Goal: Transaction & Acquisition: Purchase product/service

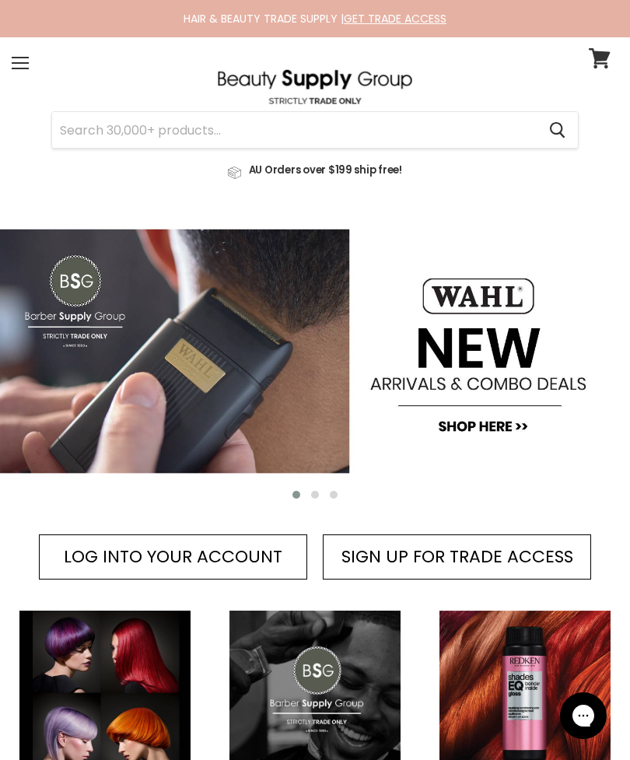
click at [480, 154] on link at bounding box center [315, 166] width 607 height 36
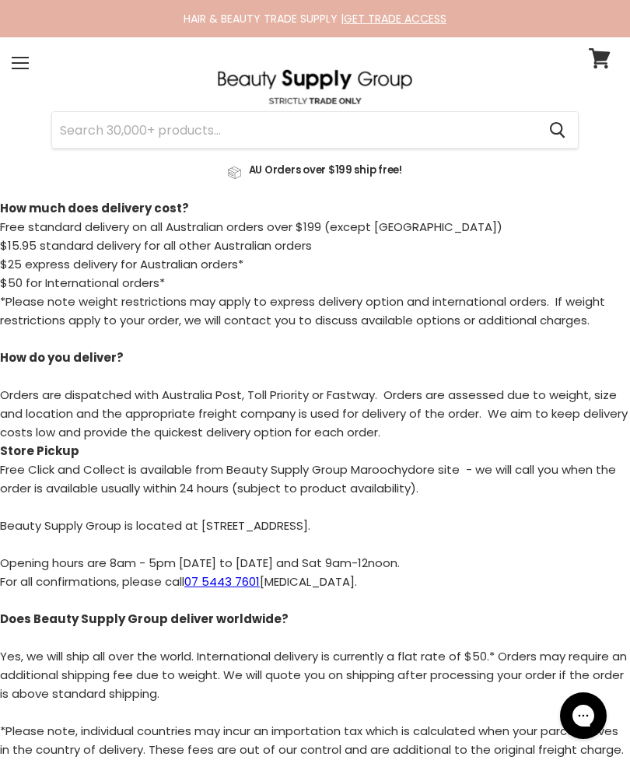
click at [26, 72] on div "Menu" at bounding box center [20, 63] width 33 height 36
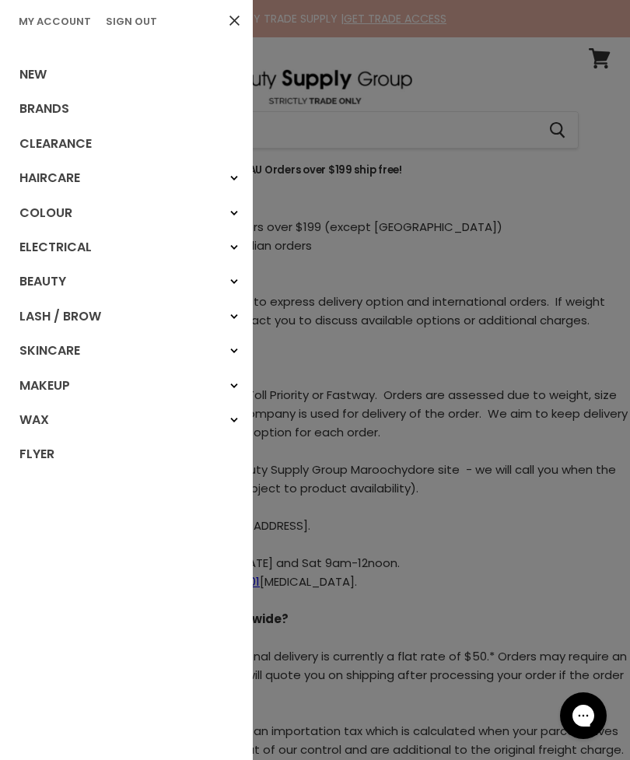
click at [416, 145] on div at bounding box center [315, 380] width 630 height 760
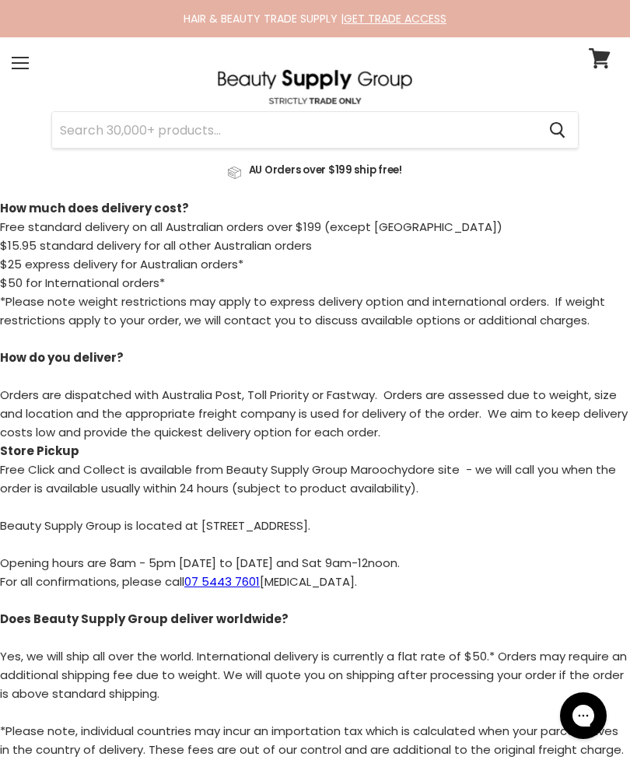
click at [439, 135] on input "Search" at bounding box center [294, 130] width 485 height 36
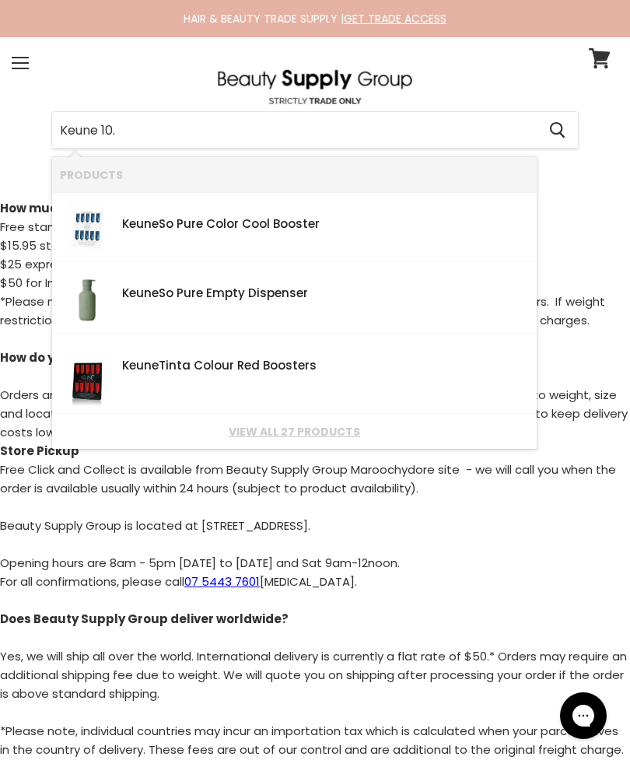
type input "Keune 10.1"
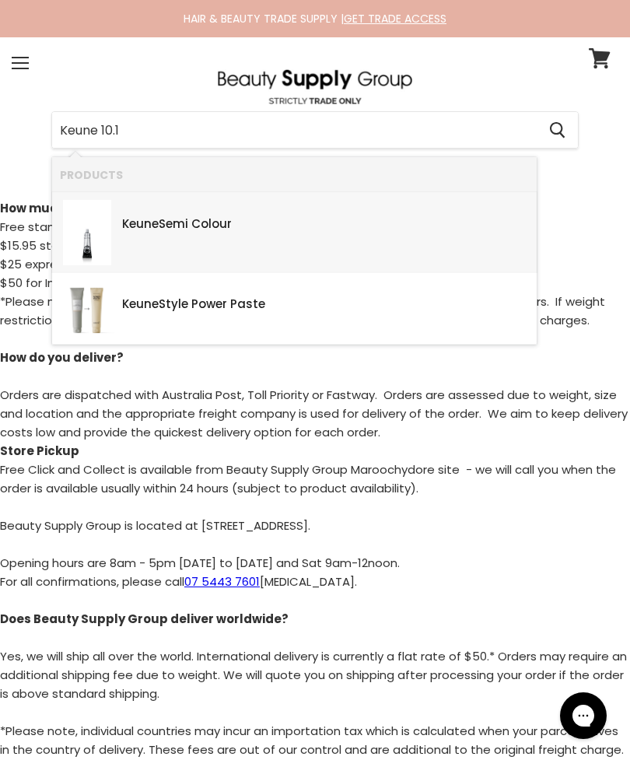
click at [427, 250] on link "Keune Semi Colour SKU: 8717185382020 Keune" at bounding box center [294, 232] width 469 height 65
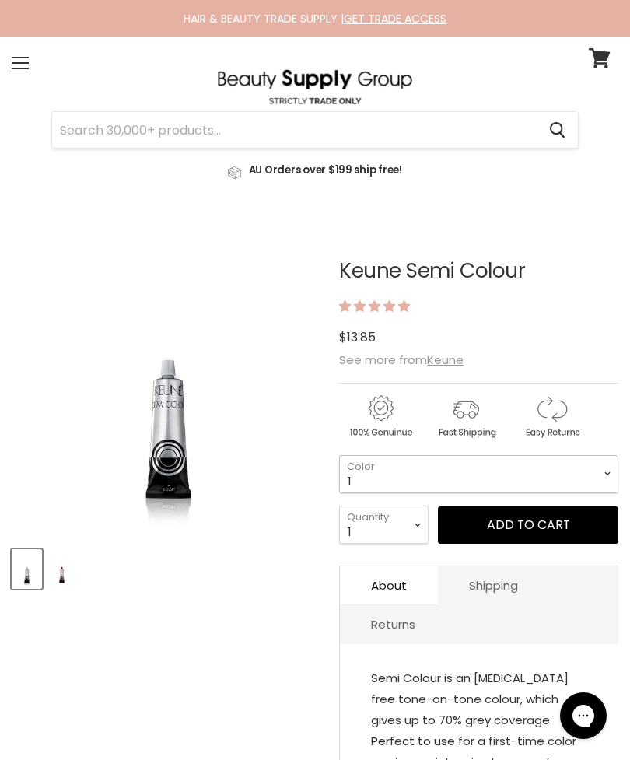
click at [509, 475] on select "1 3 3.1 4 4.7 4.37 4.53 4.6 4.76ri 5 5.11 5.23 5.35 5.4 5.81" at bounding box center [478, 474] width 279 height 38
select select "10.17"
click at [415, 526] on select "1 2 3 4 5 6 7 8 9 10+" at bounding box center [383, 525] width 89 height 38
select select "10+"
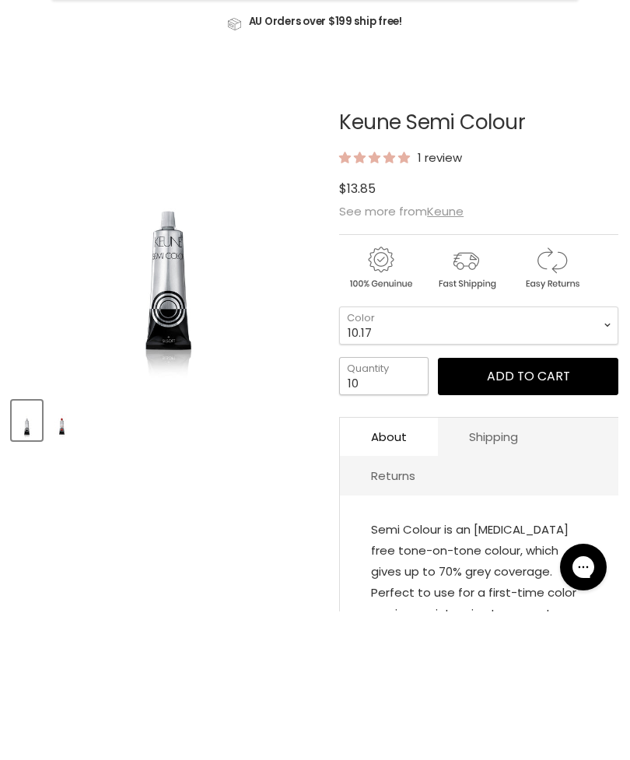
click at [392, 506] on input "10" at bounding box center [383, 525] width 89 height 38
type input "12"
click at [529, 506] on button "Add to cart" at bounding box center [528, 524] width 180 height 37
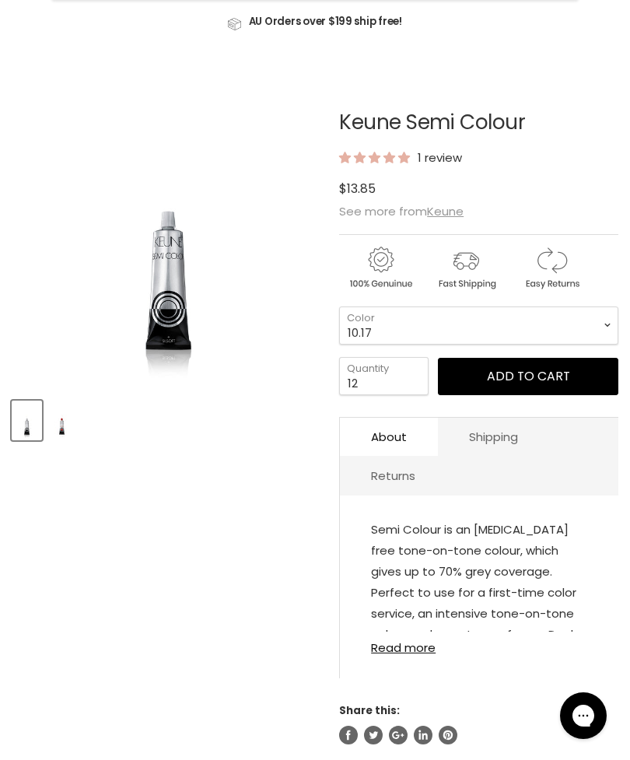
click at [229, 492] on article "Click or scroll to zoom Tap or pinch to zoom Click or scroll to zoom" at bounding box center [315, 408] width 607 height 672
click at [507, 324] on select "1 3 3.1 4 4.7 4.37 4.53 4.6 4.76ri 5 5.11 5.23 5.35 5.4 5.81" at bounding box center [478, 325] width 279 height 38
select select "10.31"
click at [390, 383] on input "12" at bounding box center [383, 376] width 89 height 38
type input "1"
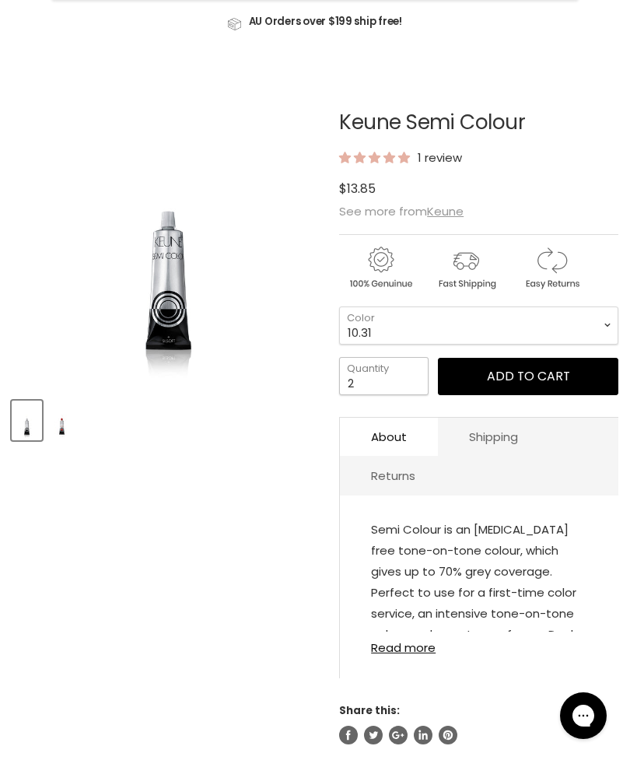
type input "2"
click at [522, 384] on button "Add to cart" at bounding box center [528, 376] width 180 height 37
click at [579, 323] on select "1 3 3.1 4 4.7 4.37 4.53 4.6 4.76ri 5 5.11 5.23 5.35 5.4 5.81" at bounding box center [478, 325] width 279 height 38
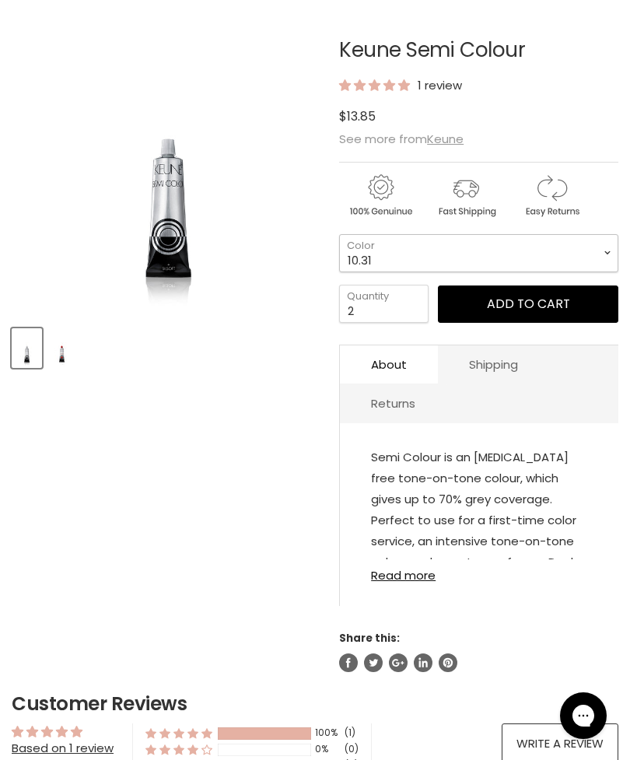
click at [558, 246] on select "1 3 3.1 4 4.7 4.37 4.53 4.6 4.76ri 5 5.11 5.23 5.35 5.4 5.81" at bounding box center [478, 253] width 279 height 38
select select "10.7"
click at [403, 317] on input "2" at bounding box center [383, 304] width 89 height 38
type input "3"
click at [505, 315] on button "Add to cart" at bounding box center [528, 303] width 180 height 37
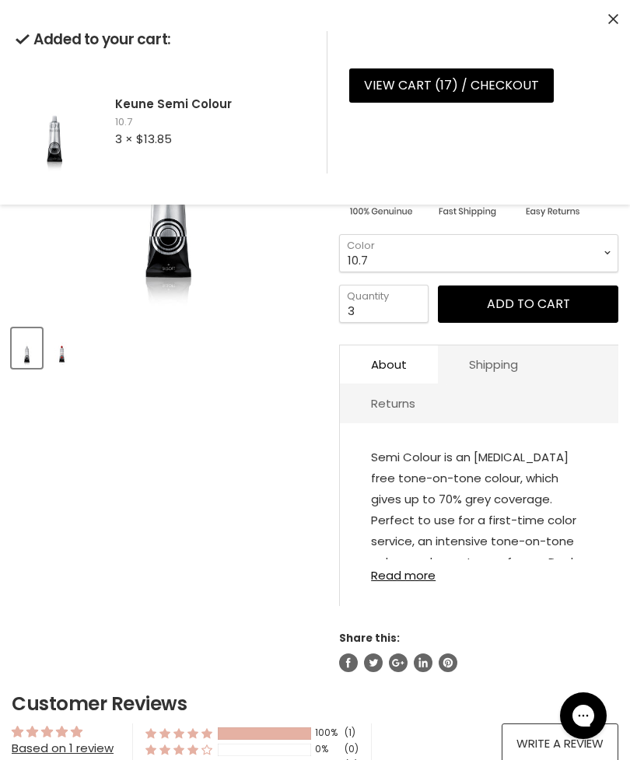
click at [434, 270] on select "1 3 3.1 4 4.7 4.37 4.53 4.6 4.76ri 5 5.11 5.23 5.35 5.4 5.81" at bounding box center [478, 253] width 279 height 38
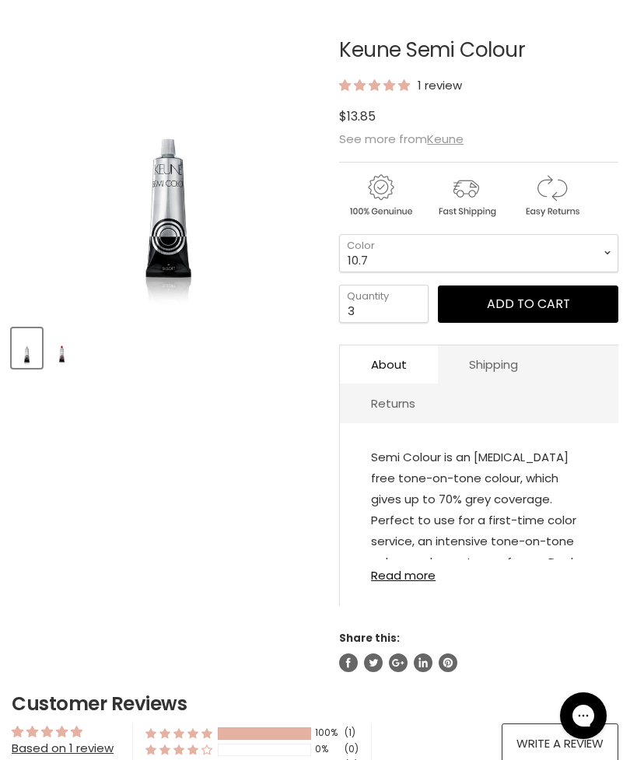
click at [453, 268] on select "1 3 3.1 4 4.7 4.37 4.53 4.6 4.76ri 5 5.11 5.23 5.35 5.4 5.81" at bounding box center [478, 253] width 279 height 38
select select "10.2"
click at [410, 323] on input "3" at bounding box center [383, 304] width 89 height 38
type input "2"
click at [553, 316] on button "Add to cart" at bounding box center [528, 303] width 180 height 37
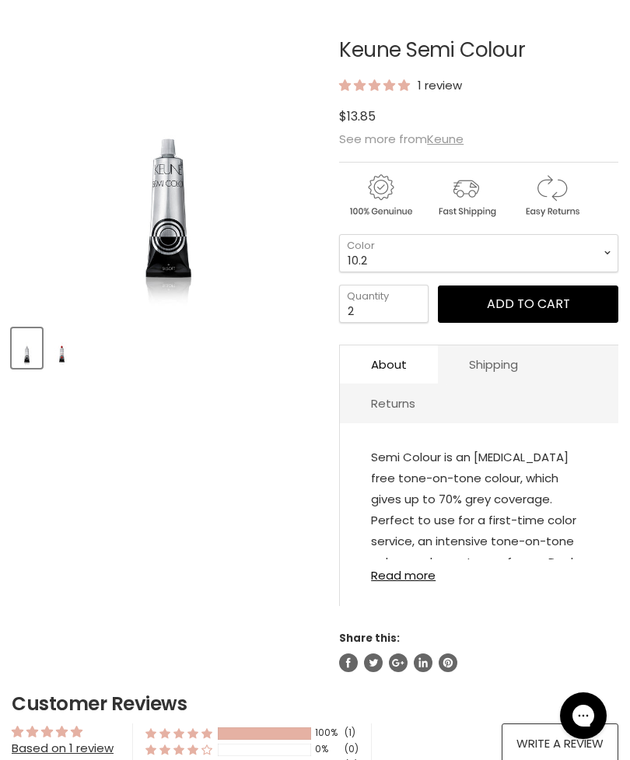
click at [538, 268] on select "1 3 3.1 4 4.7 4.37 4.53 4.6 4.76ri 5 5.11 5.23 5.35 5.4 5.81" at bounding box center [478, 253] width 279 height 38
click at [541, 264] on select "1 3 3.1 4 4.7 4.37 4.53 4.6 4.76ri 5 5.11 5.23 5.35 5.4 5.81" at bounding box center [478, 253] width 279 height 38
select select "10.81"
click at [419, 320] on input "2" at bounding box center [383, 304] width 89 height 38
type input "1"
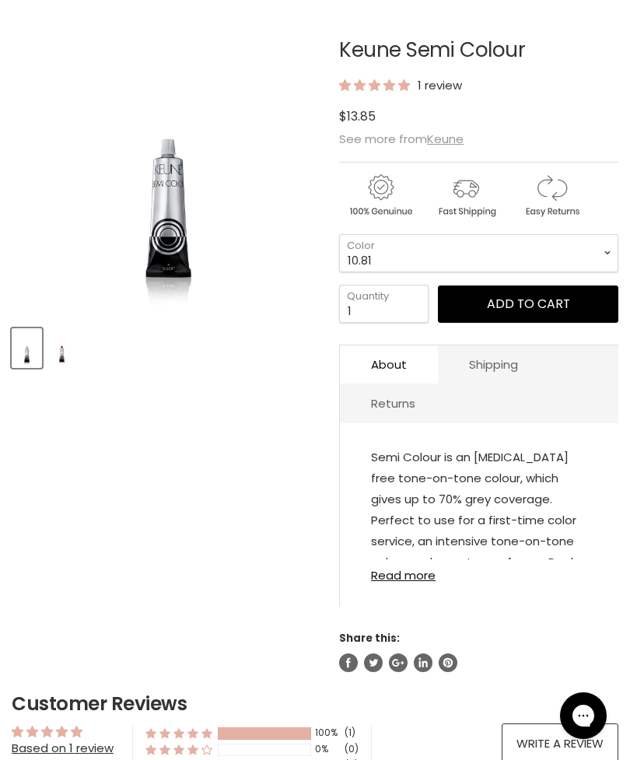
click at [529, 315] on button "Add to cart" at bounding box center [528, 303] width 180 height 37
click at [267, 389] on article "Click or scroll to zoom Tap or pinch to zoom Click or scroll to zoom" at bounding box center [315, 336] width 607 height 672
click at [573, 254] on select "1 3 3.1 4 4.7 4.37 4.53 4.6 4.76ri 5 5.11 5.23 5.35 5.4 5.81" at bounding box center [478, 253] width 279 height 38
select select "9.27"
click at [406, 316] on input "1" at bounding box center [383, 304] width 89 height 38
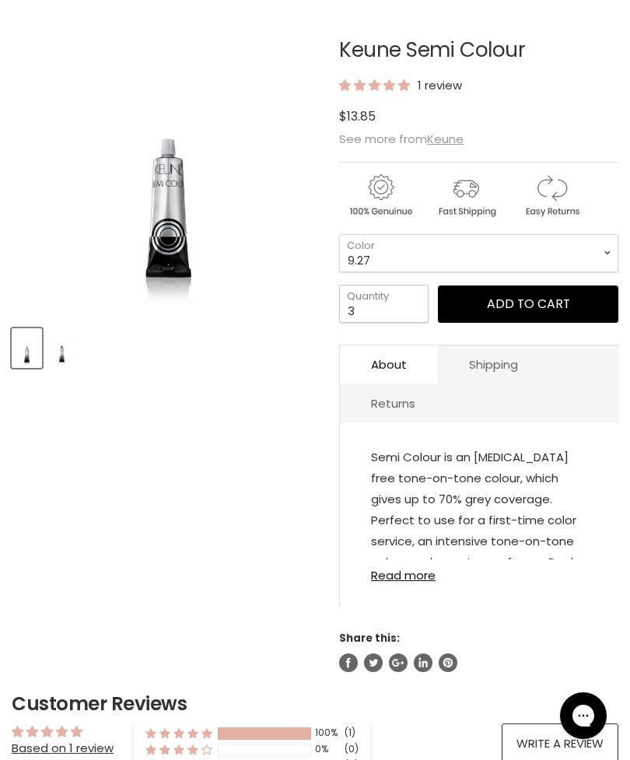
type input "3"
click at [526, 311] on button "Add to cart" at bounding box center [528, 303] width 180 height 37
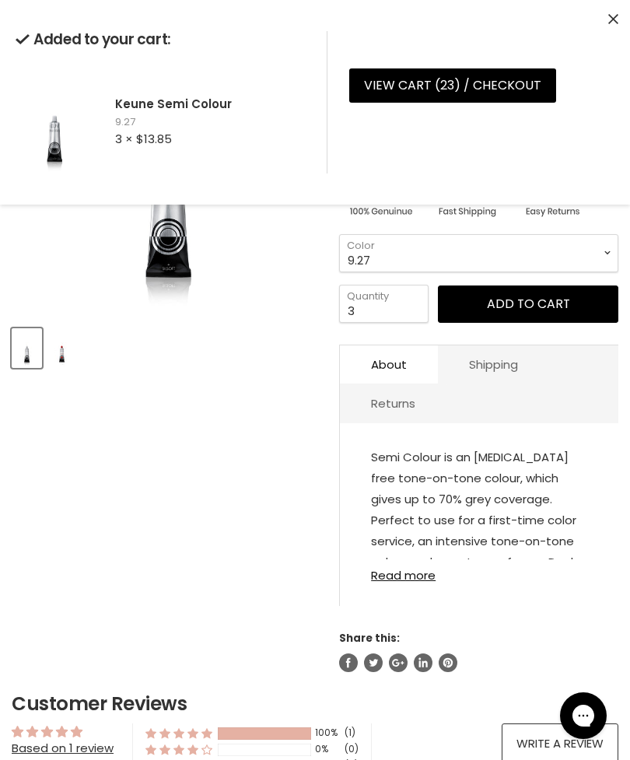
click at [572, 271] on select "1 3 3.1 4 4.7 4.37 4.53 4.6 4.76ri 5 5.11 5.23 5.35 5.4 5.81" at bounding box center [478, 253] width 279 height 38
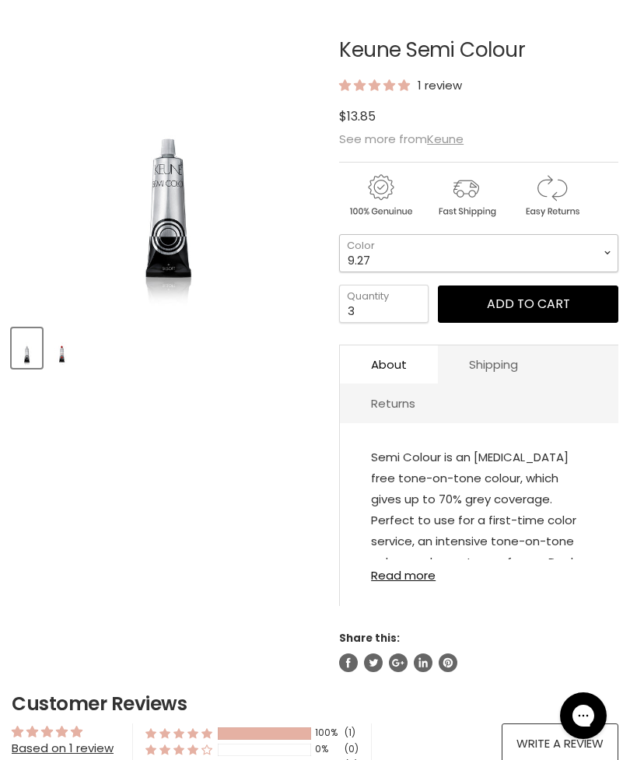
click at [550, 260] on select "1 3 3.1 4 4.7 4.37 4.53 4.6 4.76ri 5 5.11 5.23 5.35 5.4 5.81" at bounding box center [478, 253] width 279 height 38
select select "9.1"
click at [395, 310] on input "3" at bounding box center [383, 304] width 89 height 38
type input "1"
click at [520, 310] on button "Add to cart" at bounding box center [528, 303] width 180 height 37
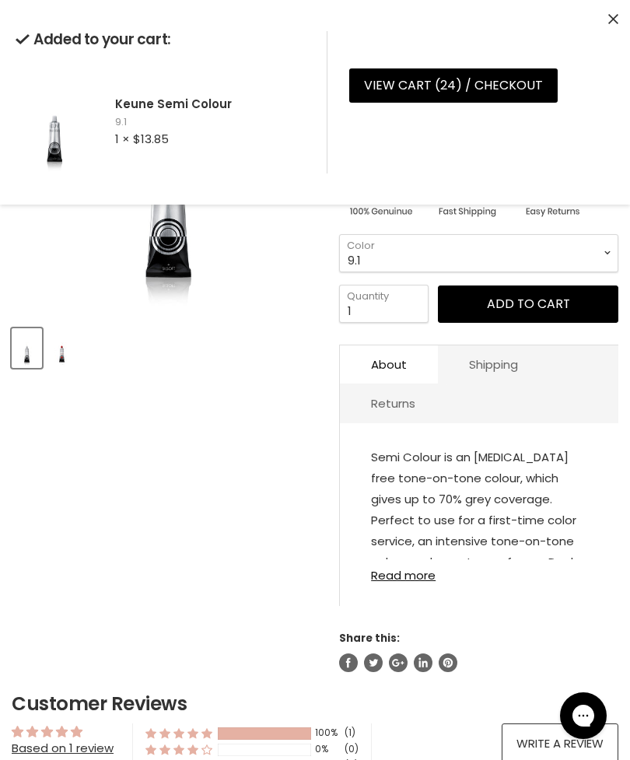
click at [537, 255] on select "1 3 3.1 4 4.7 4.37 4.53 4.6 4.76ri 5 5.11 5.23 5.35 5.4 5.81" at bounding box center [478, 253] width 279 height 38
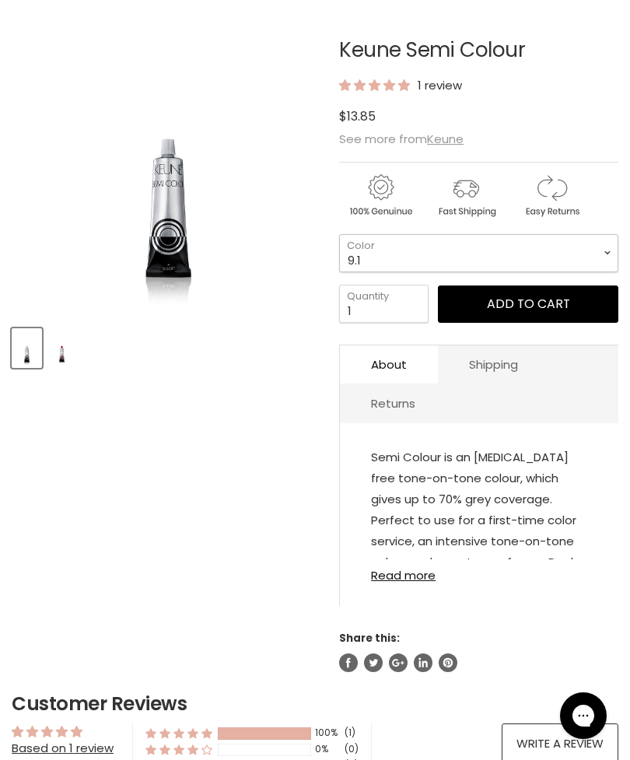
click at [530, 262] on select "1 3 3.1 4 4.7 4.37 4.53 4.6 4.76ri 5 5.11 5.23 5.35 5.4 5.81" at bounding box center [478, 253] width 279 height 38
select select "8.81"
click at [397, 312] on input "1" at bounding box center [383, 304] width 89 height 38
type input "2"
click at [523, 310] on button "Add to cart" at bounding box center [528, 303] width 180 height 37
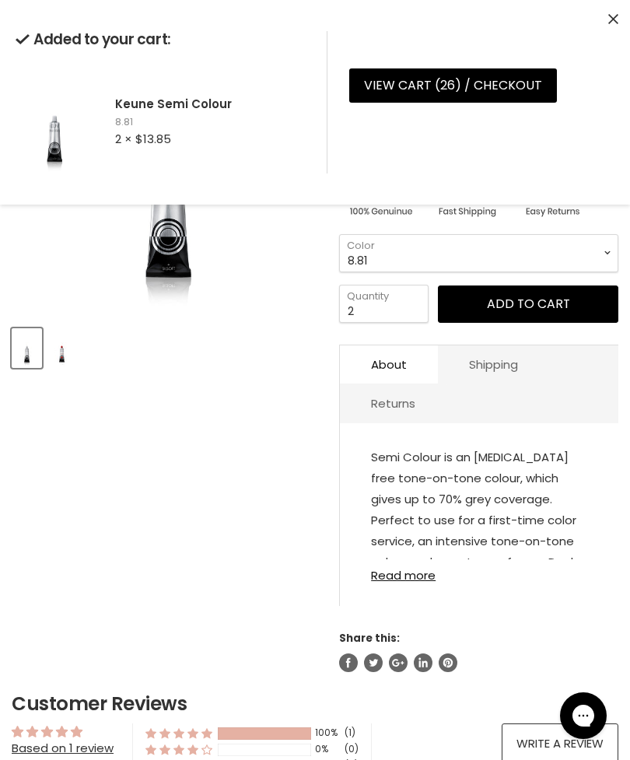
click at [531, 266] on select "1 3 3.1 4 4.7 4.37 4.53 4.6 4.76ri 5 5.11 5.23 5.35 5.4 5.81" at bounding box center [478, 253] width 279 height 38
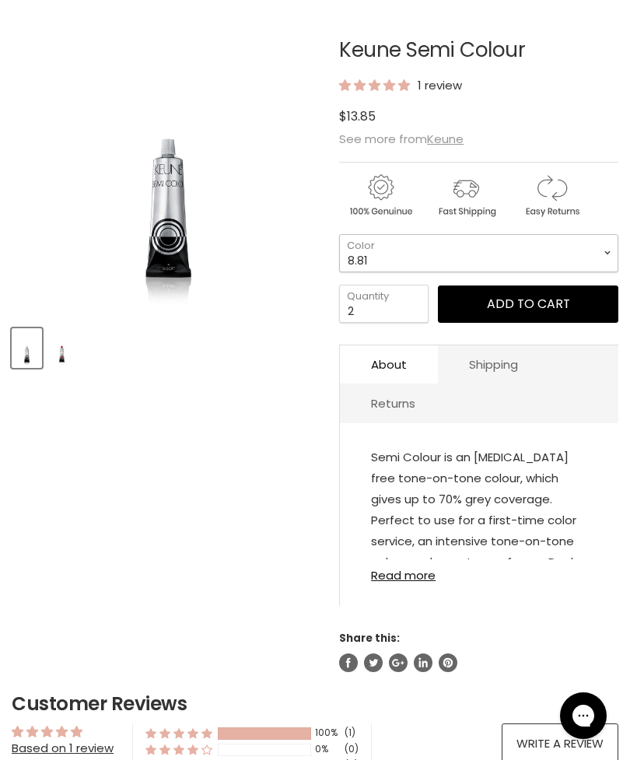
click at [527, 259] on select "1 3 3.1 4 4.7 4.37 4.53 4.6 4.76ri 5 5.11 5.23 5.35 5.4 5.81" at bounding box center [478, 253] width 279 height 38
click at [404, 305] on input "2" at bounding box center [383, 304] width 89 height 38
click at [479, 253] on select "1 3 3.1 4 4.7 4.37 4.53 4.6 4.76ri 5 5.11 5.23 5.35 5.4 5.81" at bounding box center [478, 253] width 279 height 38
click at [510, 303] on button "Add to cart" at bounding box center [528, 303] width 180 height 37
click at [572, 258] on select "1 3 3.1 4 4.7 4.37 4.53 4.6 4.76ri 5 5.11 5.23 5.35 5.4 5.81" at bounding box center [478, 253] width 279 height 38
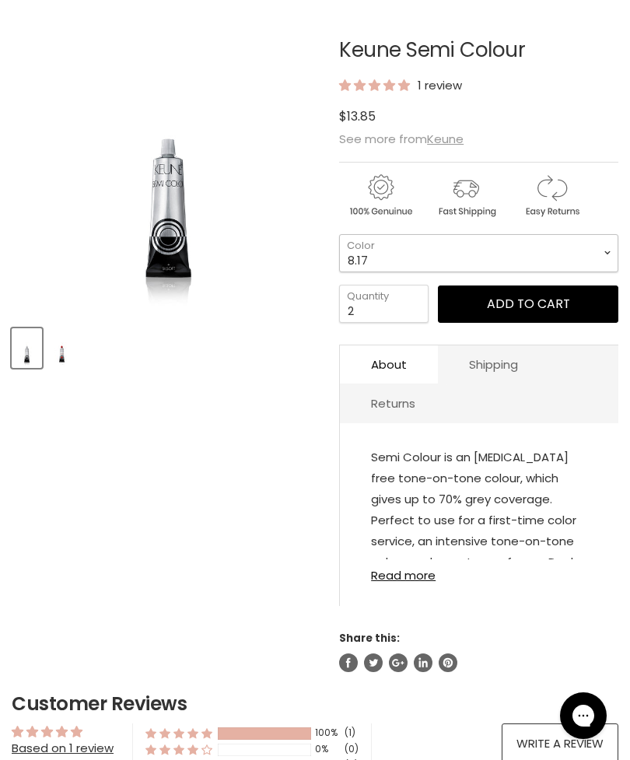
click at [562, 264] on select "1 3 3.1 4 4.7 4.37 4.53 4.6 4.76ri 5 5.11 5.23 5.35 5.4 5.81" at bounding box center [478, 253] width 279 height 38
select select "7.2"
click at [410, 319] on input "2" at bounding box center [383, 304] width 89 height 38
type input "1"
click at [497, 304] on button "Add to cart" at bounding box center [528, 303] width 180 height 37
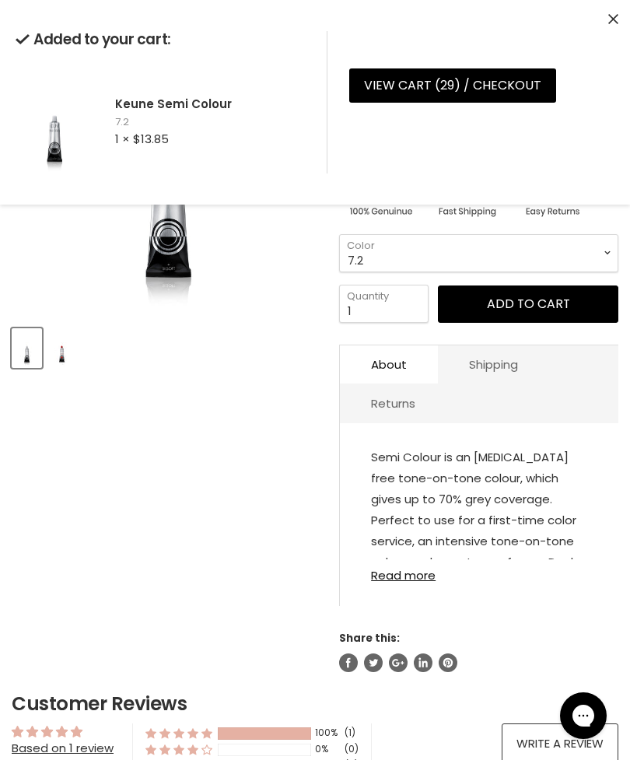
click at [546, 250] on select "1 3 3.1 4 4.7 4.37 4.53 4.6 4.76ri 5 5.11 5.23 5.35 5.4 5.81" at bounding box center [478, 253] width 279 height 38
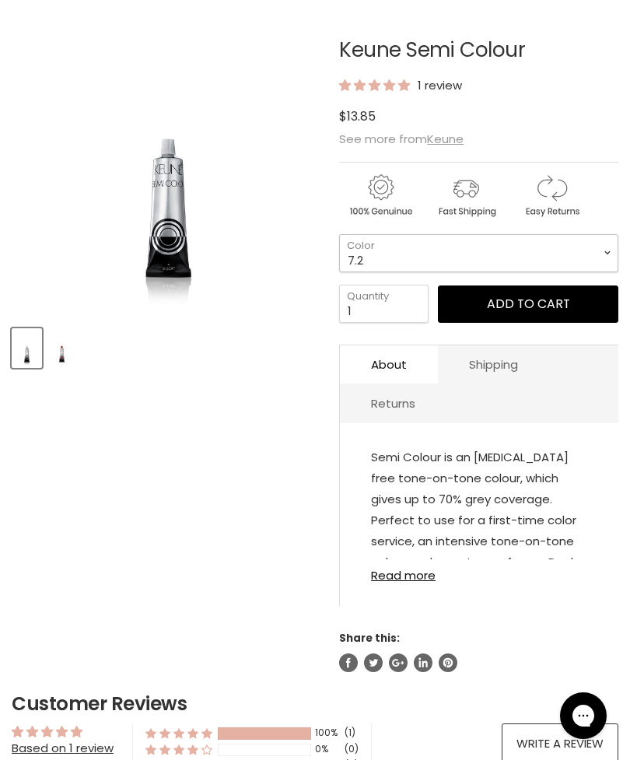
click at [526, 257] on select "1 3 3.1 4 4.7 4.37 4.53 4.6 4.76ri 5 5.11 5.23 5.35 5.4 5.81" at bounding box center [478, 253] width 279 height 38
click at [527, 259] on select "1 3 3.1 4 4.7 4.37 4.53 4.6 4.76ri 5 5.11 5.23 5.35 5.4 5.81" at bounding box center [478, 253] width 279 height 38
click at [516, 308] on button "Add to cart" at bounding box center [528, 303] width 180 height 37
click at [554, 247] on select "1 3 3.1 4 4.7 4.37 4.53 4.6 4.76ri 5 5.11 5.23 5.35 5.4 5.81" at bounding box center [478, 253] width 279 height 38
click at [551, 270] on select "1 3 3.1 4 4.7 4.37 4.53 4.6 4.76ri 5 5.11 5.23 5.35 5.4 5.81" at bounding box center [478, 253] width 279 height 38
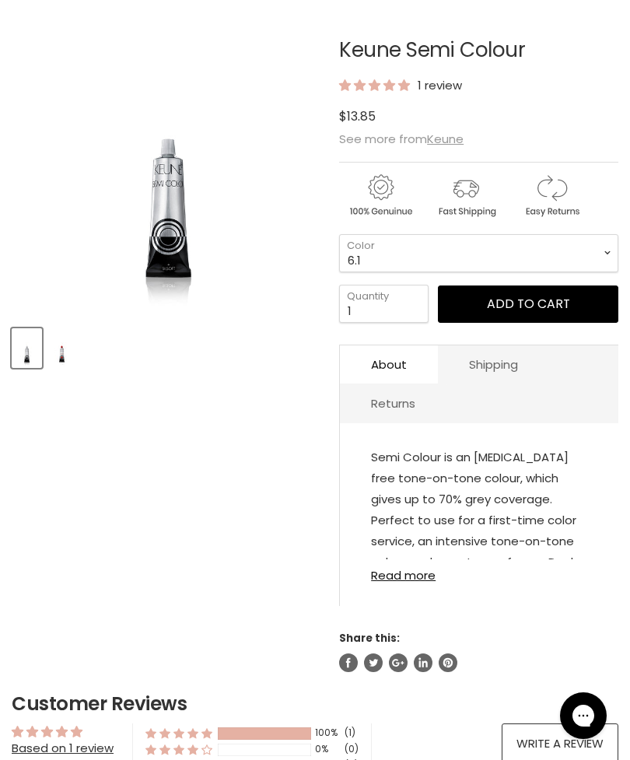
click at [526, 314] on button "Add to cart" at bounding box center [528, 303] width 180 height 37
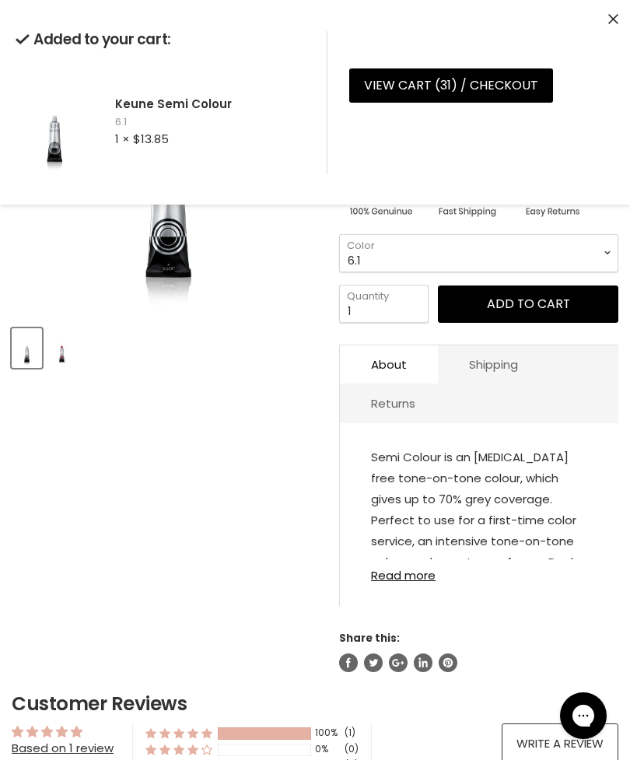
click at [561, 269] on select "1 3 3.1 4 4.7 4.37 4.53 4.6 4.76ri 5 5.11 5.23 5.35 5.4 5.81" at bounding box center [478, 253] width 279 height 38
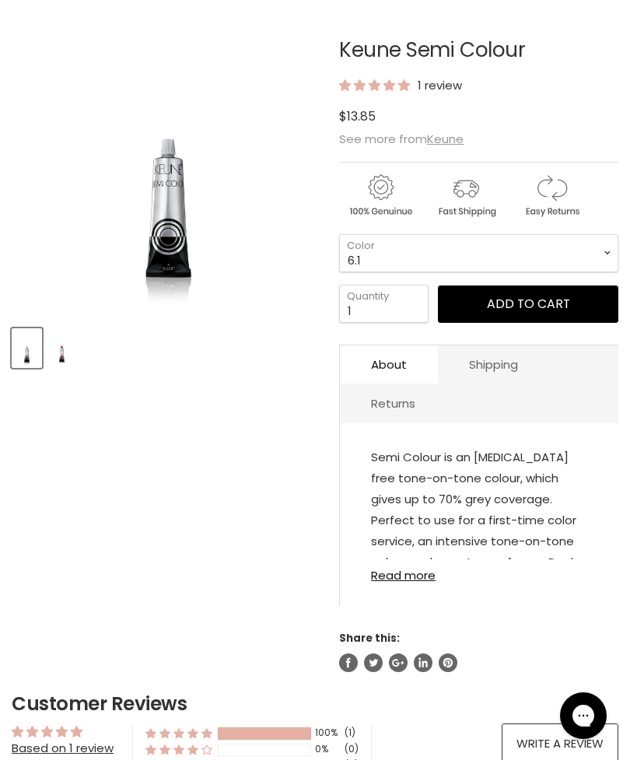
click at [567, 271] on select "1 3 3.1 4 4.7 4.37 4.53 4.6 4.76ri 5 5.11 5.23 5.35 5.4 5.81" at bounding box center [478, 253] width 279 height 38
click at [518, 305] on button "Add to cart" at bounding box center [528, 303] width 180 height 37
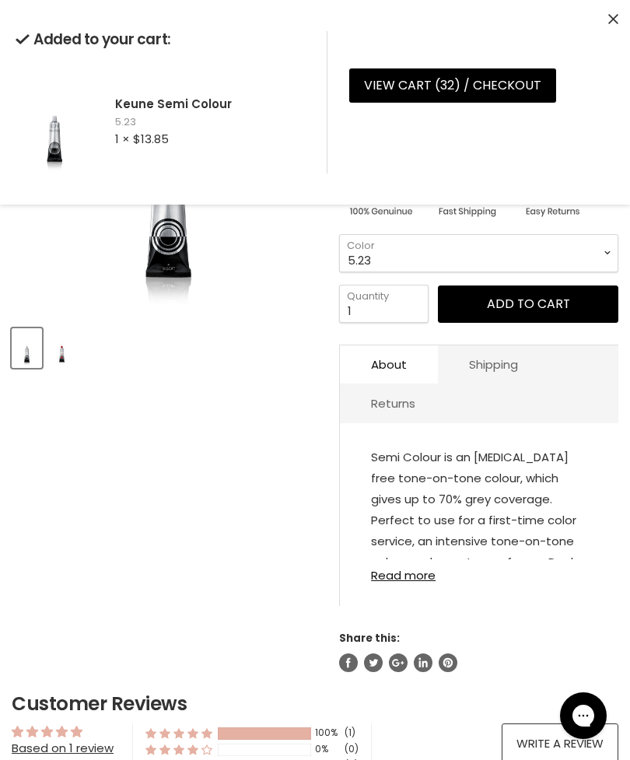
click at [550, 271] on select "1 3 3.1 4 4.7 4.37 4.53 4.6 4.76ri 5 5.11 5.23 5.35 5.4 5.81" at bounding box center [478, 253] width 279 height 38
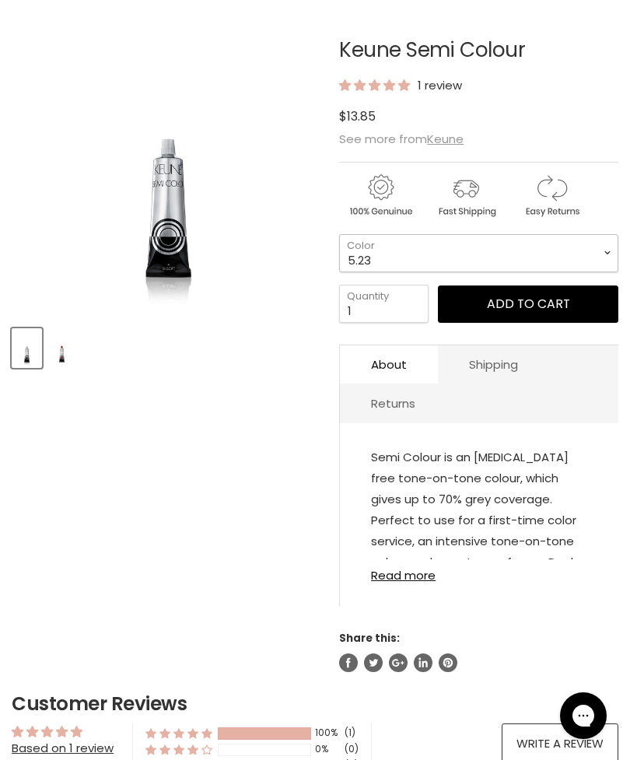
click at [548, 271] on select "1 3 3.1 4 4.7 4.37 4.53 4.6 4.76ri 5 5.11 5.23 5.35 5.4 5.81" at bounding box center [478, 253] width 279 height 38
click at [549, 268] on select "1 3 3.1 4 4.7 4.37 4.53 4.6 4.76ri 5 5.11 5.23 5.35 5.4 5.81" at bounding box center [478, 253] width 279 height 38
click at [530, 317] on button "Add to cart" at bounding box center [528, 303] width 180 height 37
click at [533, 261] on select "1 3 3.1 4 4.7 4.37 4.53 4.6 4.76ri 5 5.11 5.23 5.35 5.4 5.81" at bounding box center [478, 253] width 279 height 38
click at [540, 258] on select "1 3 3.1 4 4.7 4.37 4.53 4.6 4.76ri 5 5.11 5.23 5.35 5.4 5.81" at bounding box center [478, 253] width 279 height 38
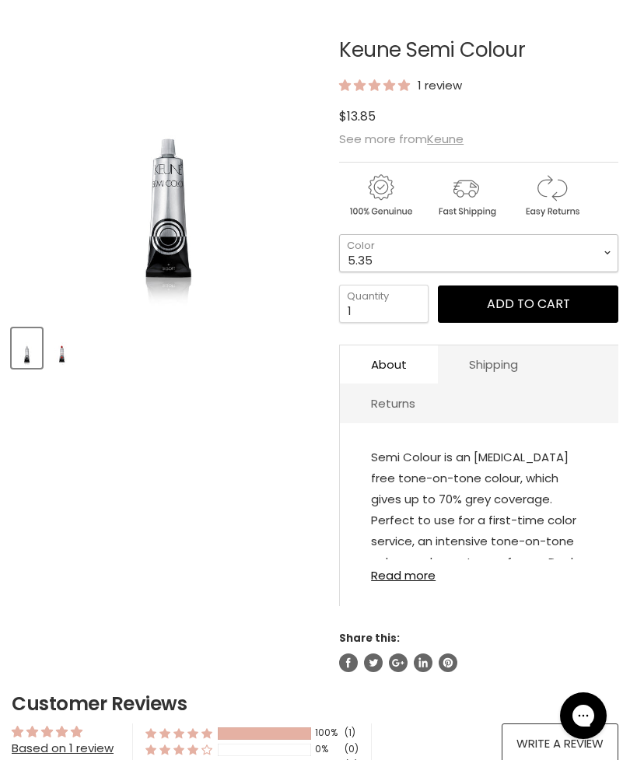
select select "5.35"
click at [514, 318] on button "Add to cart" at bounding box center [528, 303] width 180 height 37
click at [558, 254] on select "1 3 3.1 4 4.7 4.37 4.53 4.6 4.76ri 5 5.11 5.23 5.35 5.4 5.81" at bounding box center [478, 253] width 279 height 38
click at [558, 257] on select "1 3 3.1 4 4.7 4.37 4.53 4.6 4.76ri 5 5.11 5.23 5.35 5.4 5.81" at bounding box center [478, 253] width 279 height 38
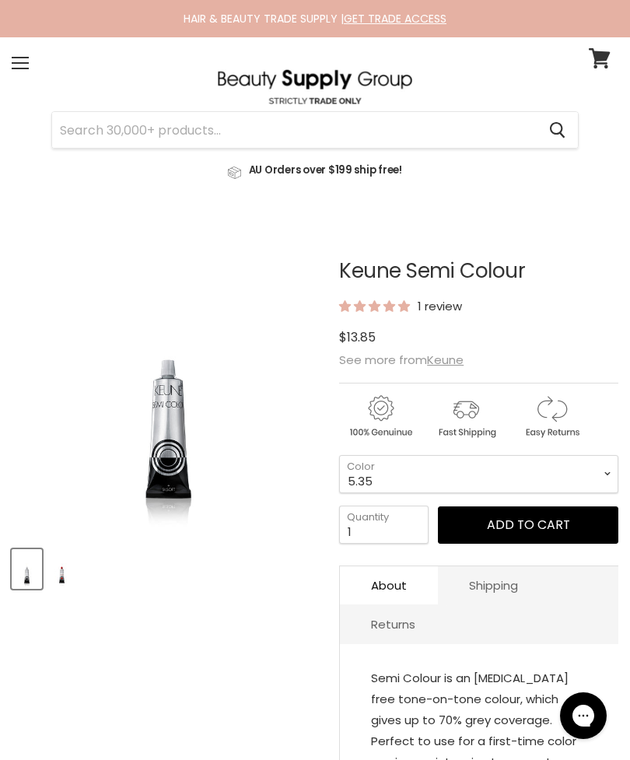
click at [581, 66] on link "View cart" at bounding box center [599, 58] width 37 height 36
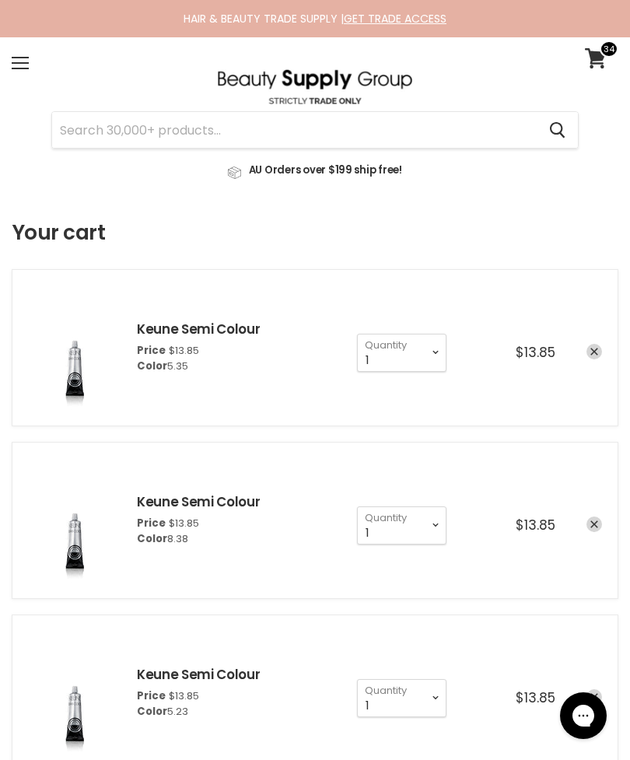
click at [427, 135] on input "Search" at bounding box center [294, 130] width 485 height 36
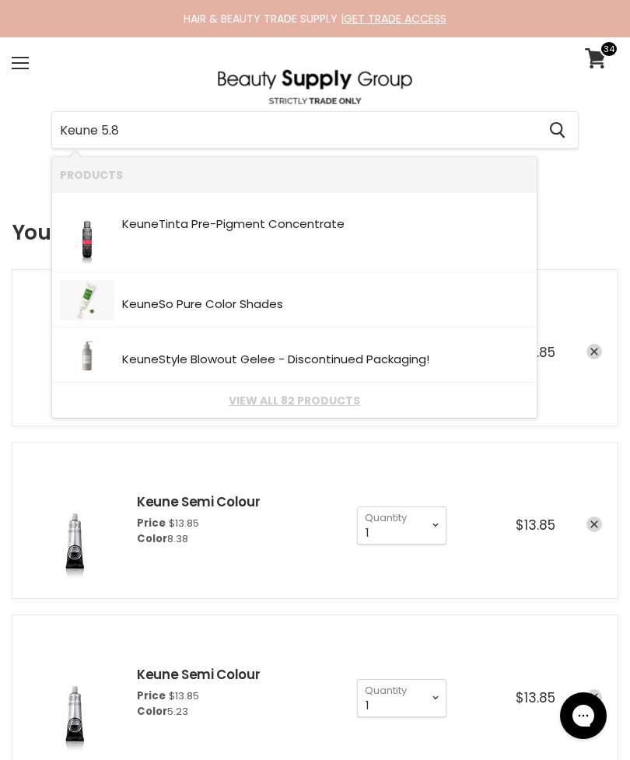
type input "Keune 5.81"
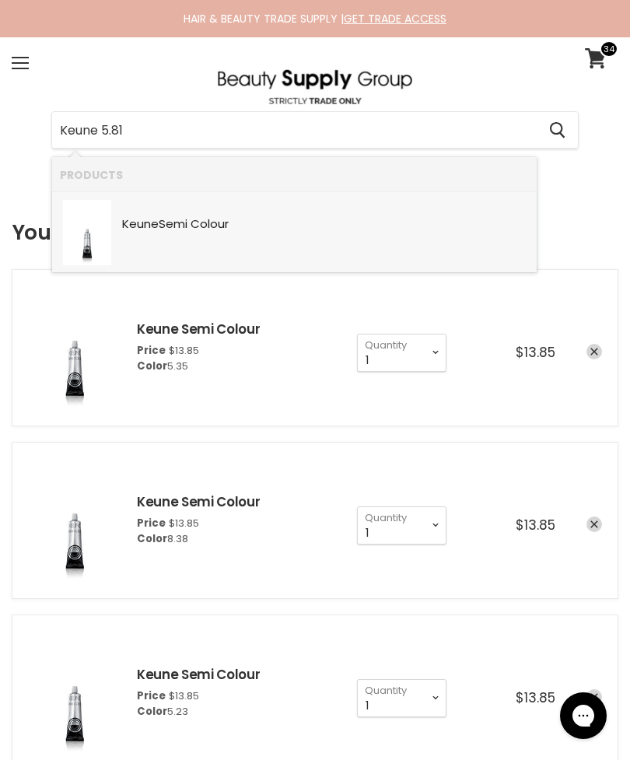
click at [421, 227] on div "Keune Semi Colour" at bounding box center [325, 226] width 407 height 16
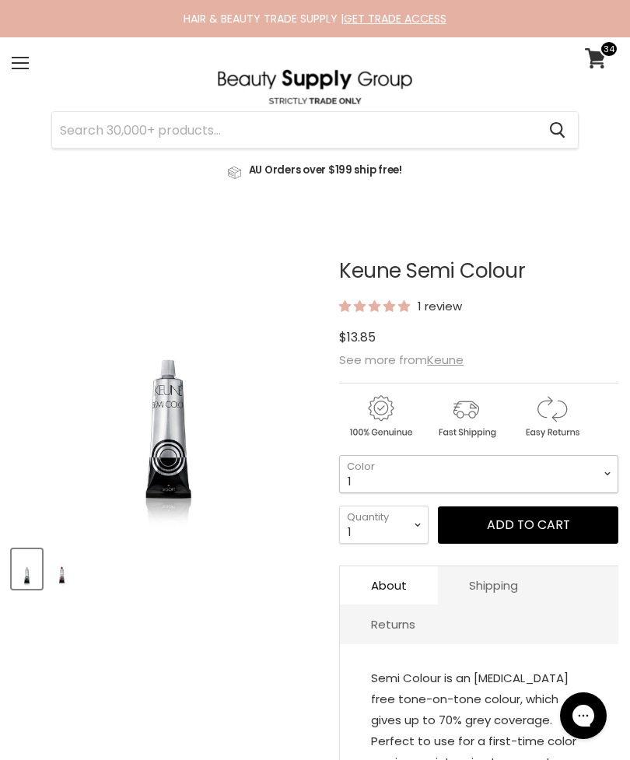
click at [458, 458] on select "1 3 3.1 4 4.7 4.37 4.53 4.6 4.76ri 5 5.11 5.23 5.35 5.4 5.81" at bounding box center [478, 474] width 279 height 38
select select "5.81"
click at [509, 530] on button "Add to cart" at bounding box center [528, 524] width 180 height 37
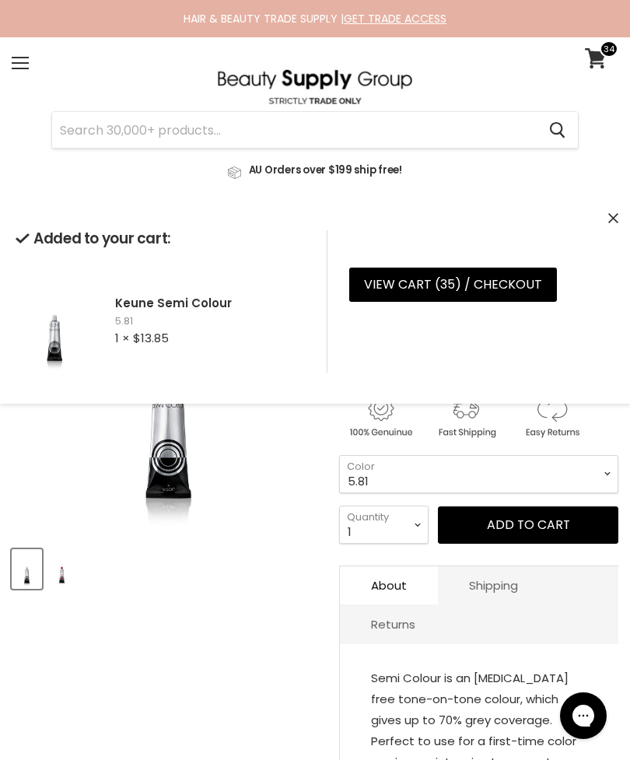
click at [462, 288] on link "View cart ( 35 ) / Checkout" at bounding box center [453, 285] width 208 height 34
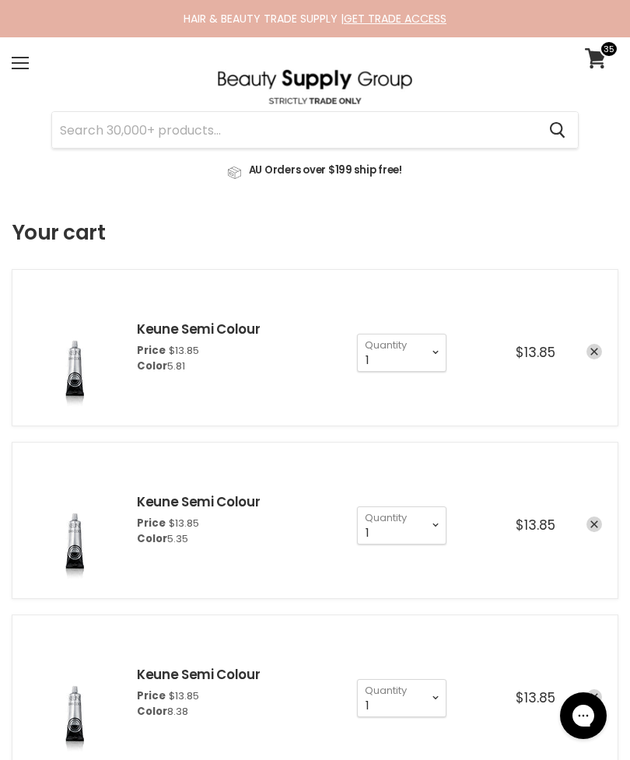
click at [420, 130] on input "Search" at bounding box center [294, 130] width 485 height 36
type input "L"
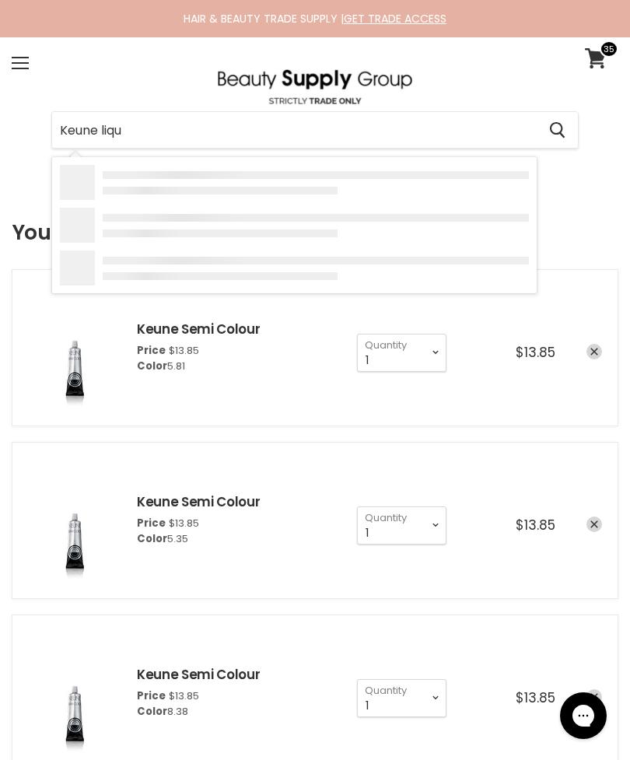
type input "Keune liqui"
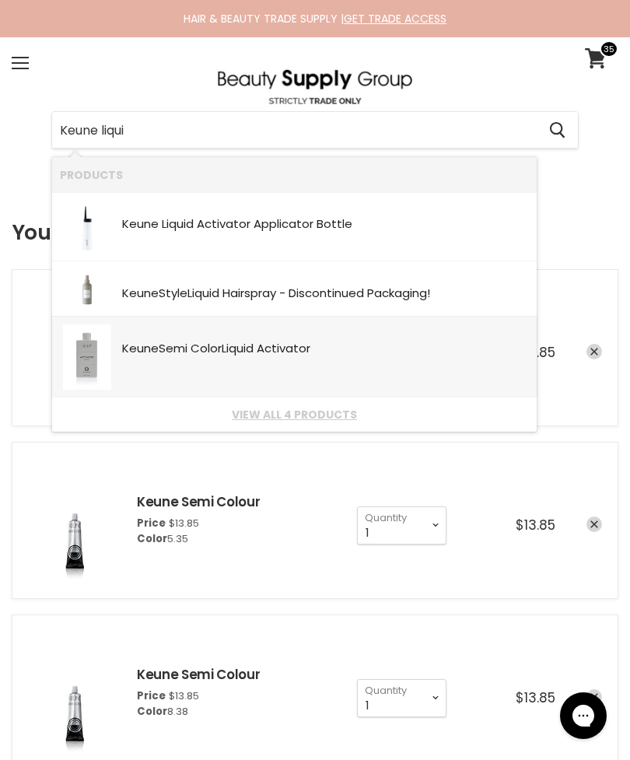
click at [397, 366] on link "Keune Semi Color Liqui d Activator SKU: 8719281110064 Keune" at bounding box center [294, 356] width 469 height 65
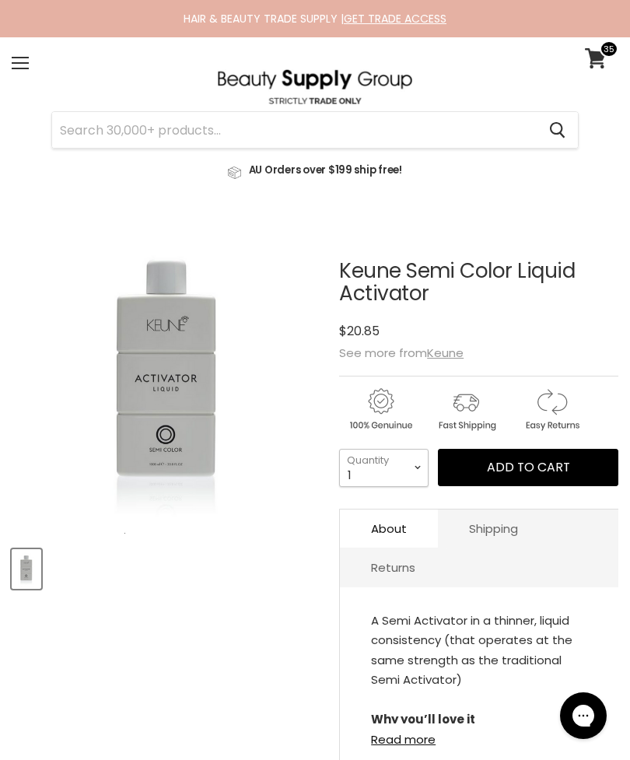
click at [404, 466] on select "1 2 3 4 5 6 7 8 9 10+" at bounding box center [383, 468] width 89 height 38
select select "2"
type input "2"
click at [523, 466] on span "Add to cart" at bounding box center [528, 467] width 83 height 18
click at [84, 532] on img "Keune Semi Color Liquid Activator image. Click or Scroll to Zoom." at bounding box center [126, 377] width 229 height 313
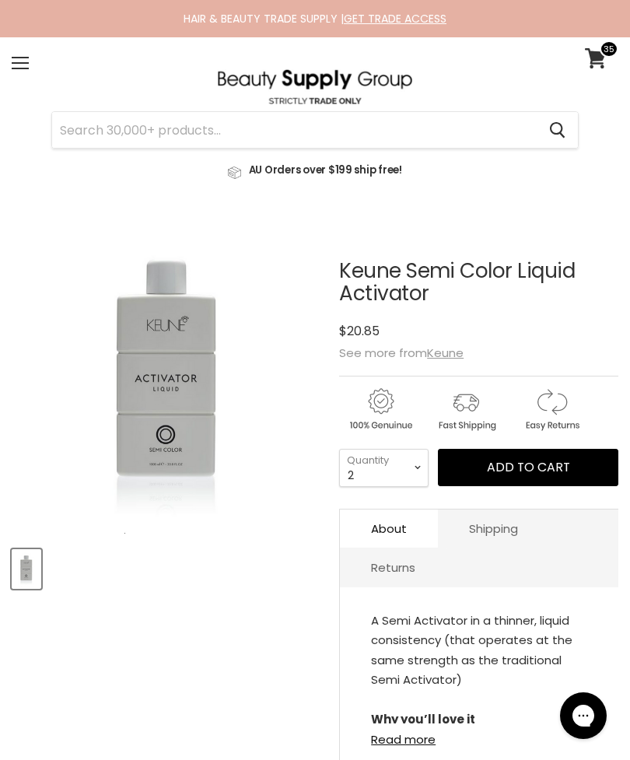
click at [453, 151] on link at bounding box center [315, 166] width 607 height 36
click at [448, 142] on input "Search" at bounding box center [294, 130] width 485 height 36
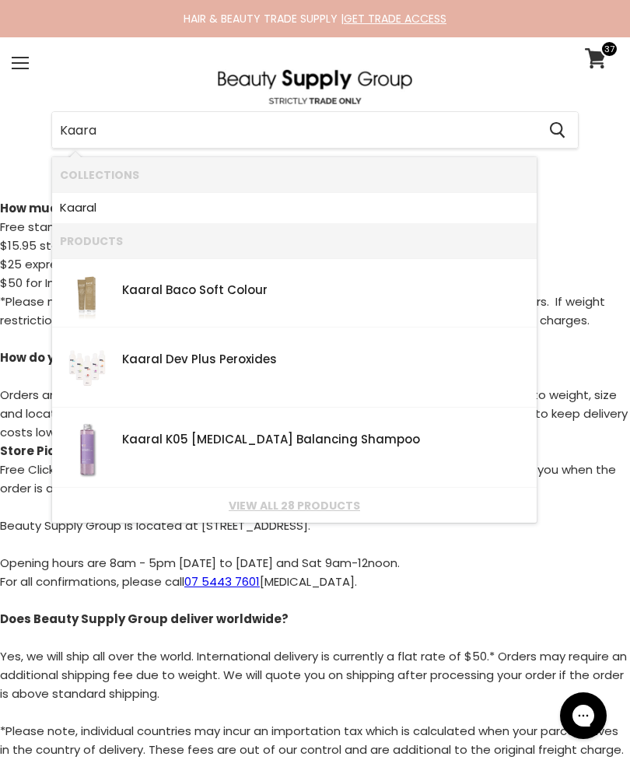
type input "Kaaral"
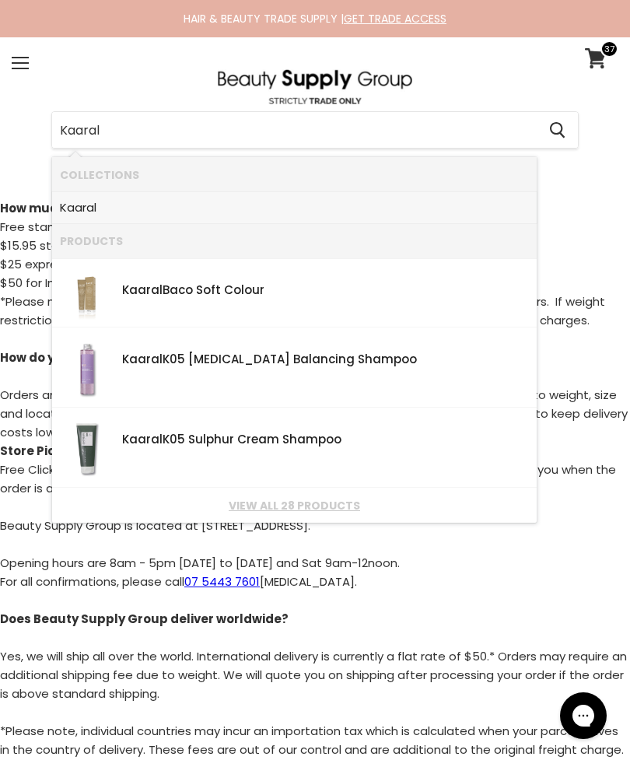
click at [113, 207] on link "Kaaral" at bounding box center [294, 207] width 469 height 23
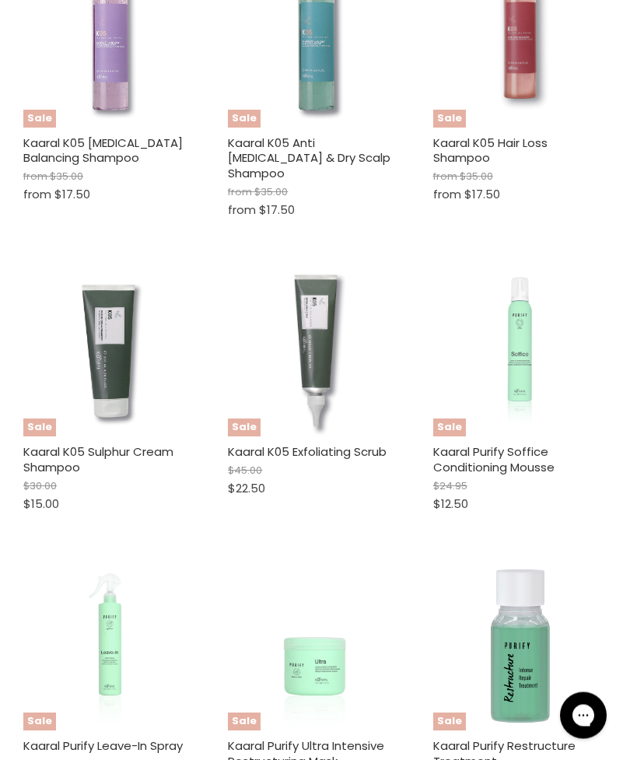
scroll to position [1348, 0]
click at [79, 639] on img "Main content" at bounding box center [110, 643] width 146 height 173
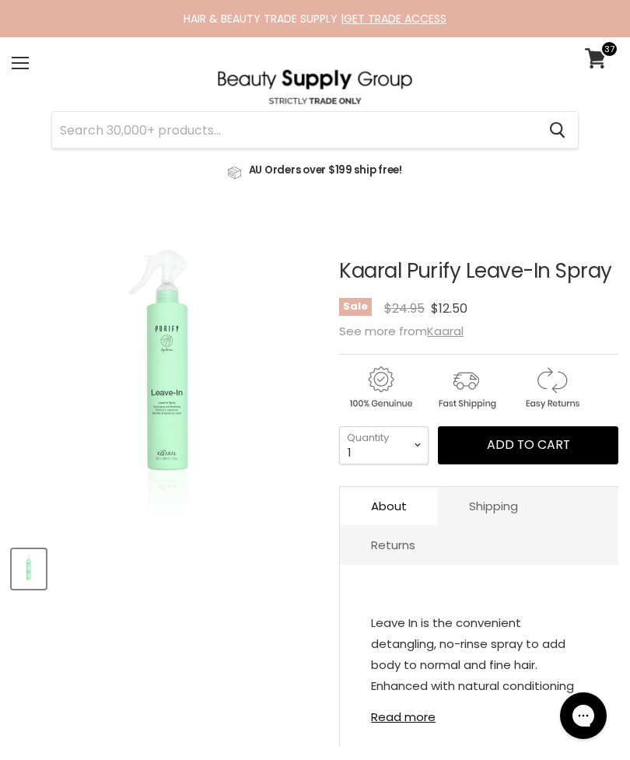
click at [522, 464] on button "Add to cart" at bounding box center [528, 444] width 180 height 37
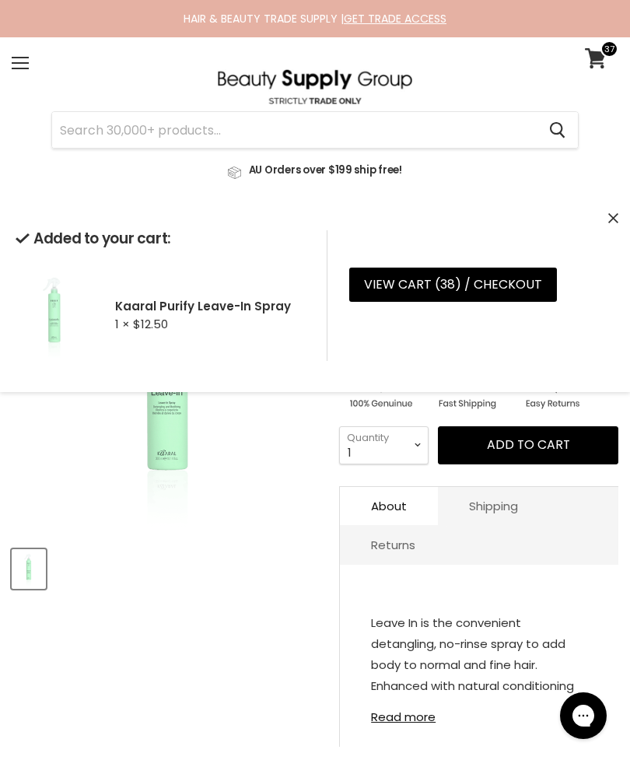
click at [127, 131] on input "Search" at bounding box center [294, 130] width 485 height 36
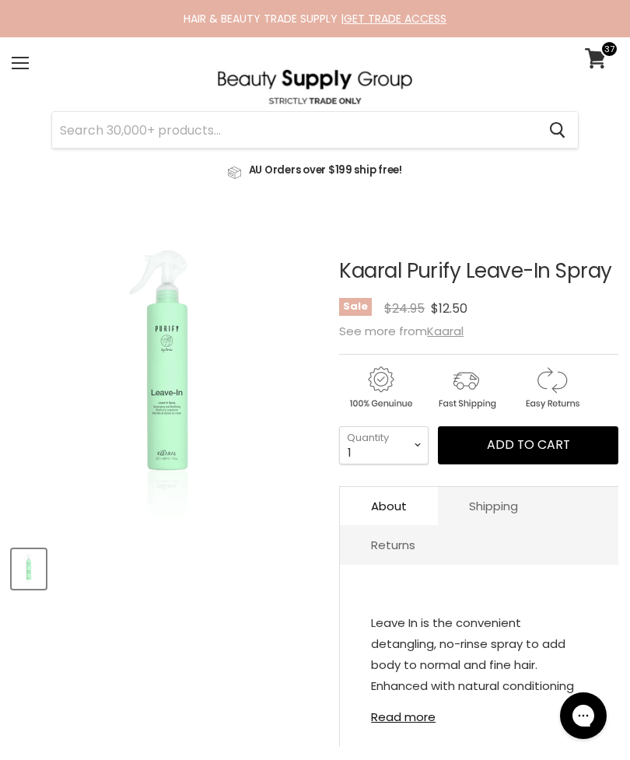
click at [183, 129] on input "Search" at bounding box center [294, 130] width 485 height 36
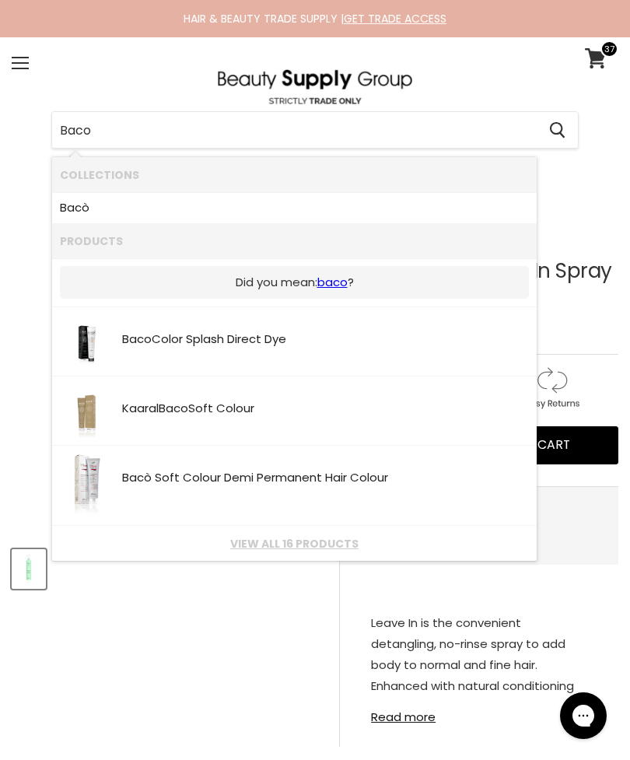
type input "Baco 5"
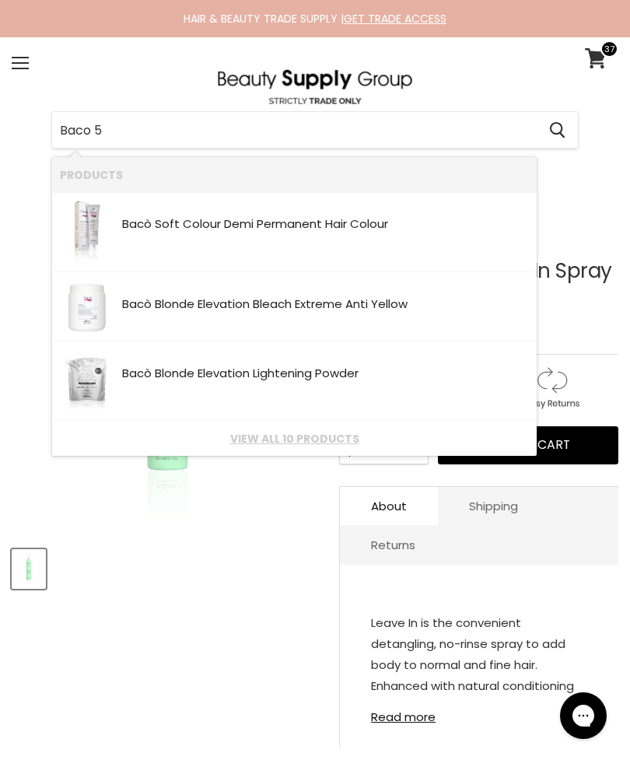
click at [314, 445] on link "View all 10 products" at bounding box center [294, 438] width 469 height 12
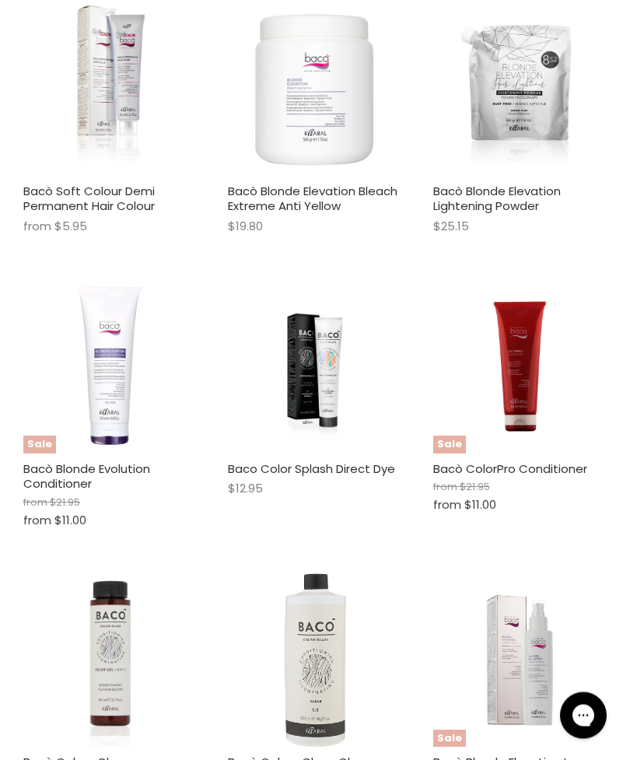
scroll to position [439, 0]
click at [51, 146] on figure "Main content" at bounding box center [109, 88] width 173 height 173
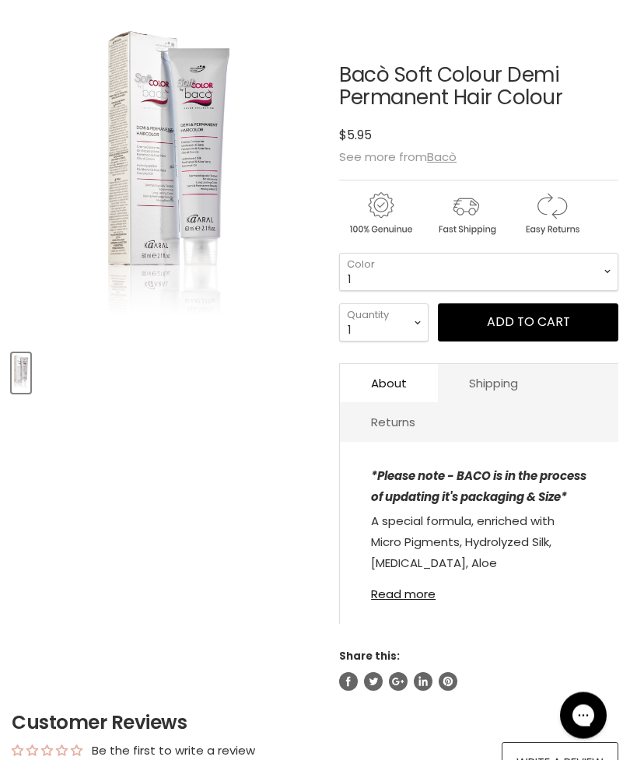
scroll to position [196, 0]
click at [419, 594] on link "Read more" at bounding box center [479, 589] width 216 height 23
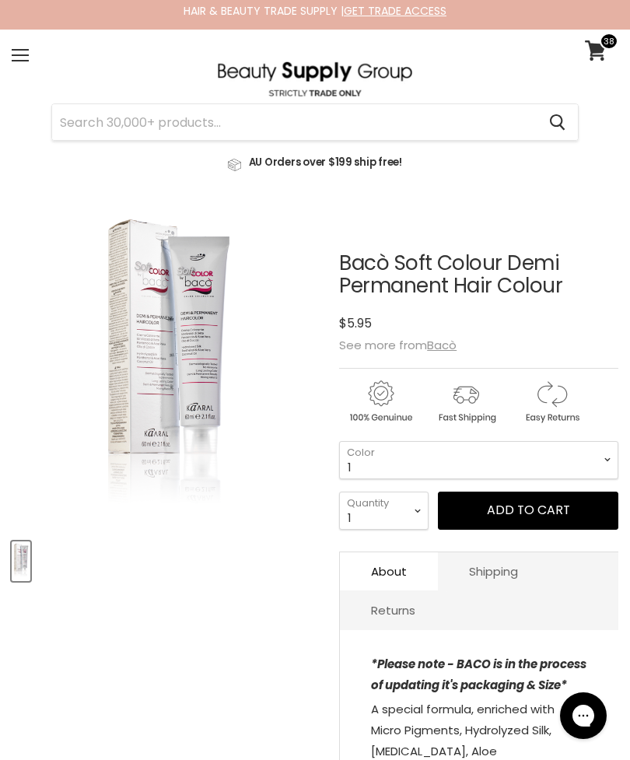
scroll to position [0, 0]
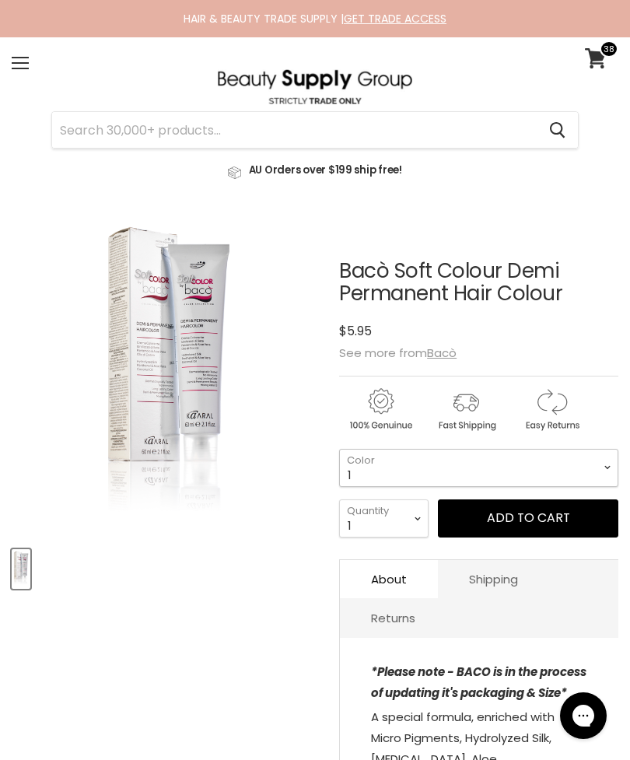
click at [498, 472] on select "1 3 4 5 6 7 - NEW 100ml Tube 8 - NEW 100ml Tube 9 - NEW 100ml Tube 10 5.03 6.03…" at bounding box center [478, 468] width 279 height 38
click at [496, 520] on button "Add to cart" at bounding box center [528, 517] width 180 height 37
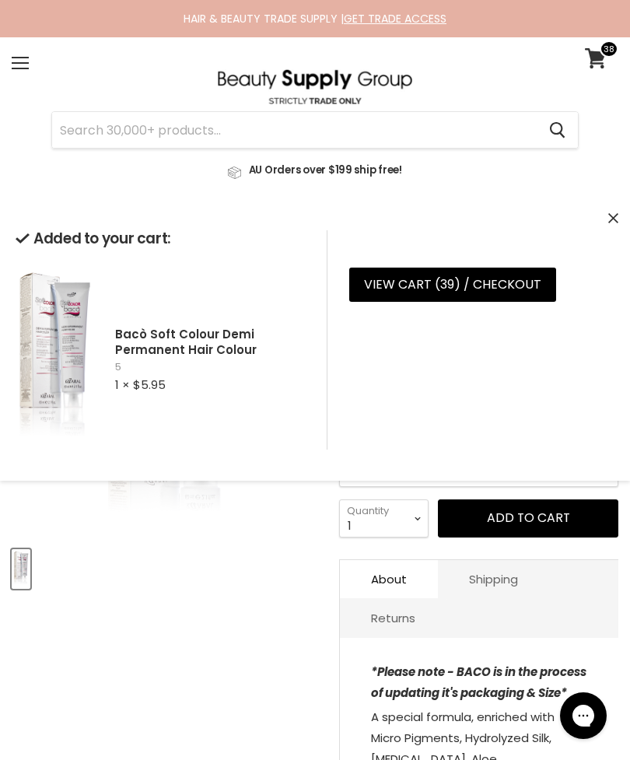
click at [95, 519] on img "Bacò Soft Colour Demi Permanent Hair Colour image. Click or Scroll to Zoom." at bounding box center [79, 377] width 135 height 313
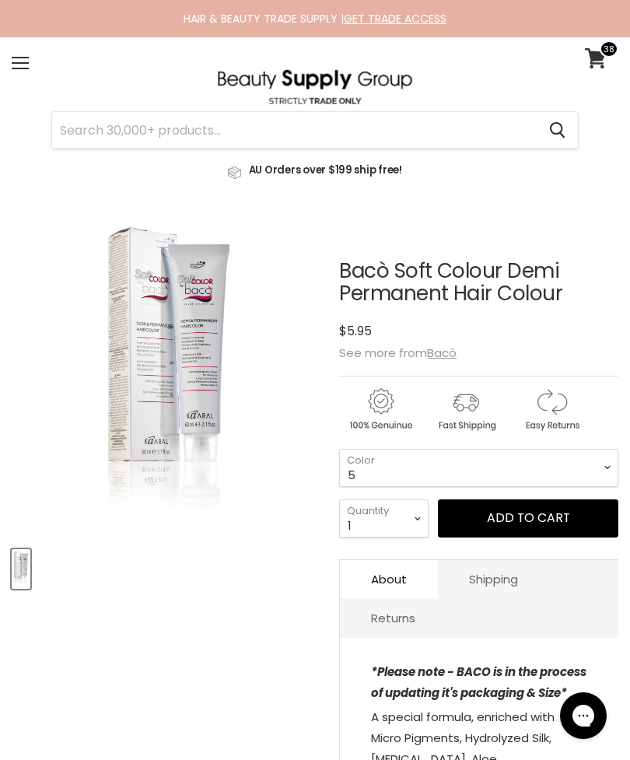
click at [115, 121] on input "Search" at bounding box center [294, 130] width 485 height 36
click at [506, 475] on select "1 3 4 5 6 7 - NEW 100ml Tube 8 - NEW 100ml Tube 9 - NEW 100ml Tube 10 5.03 6.03…" at bounding box center [478, 468] width 279 height 38
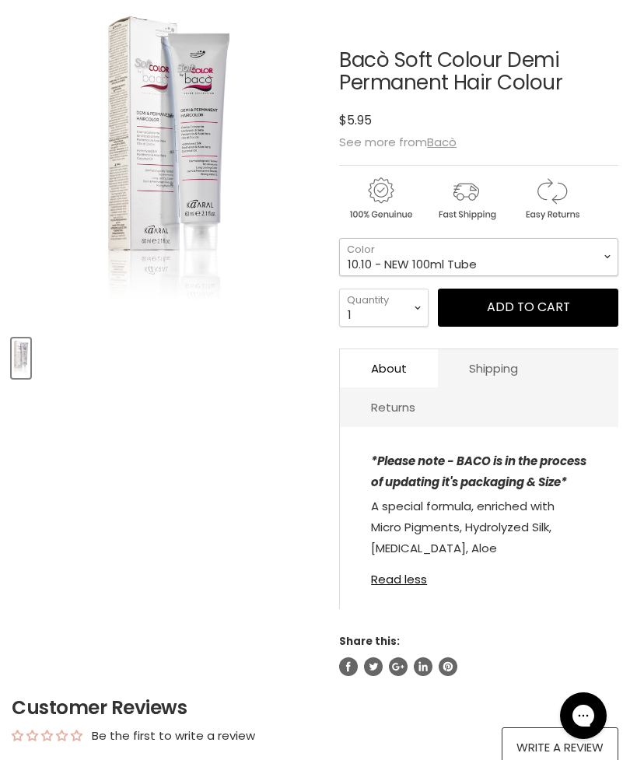
select select "10.10 - NEW 100ml Tube"
click at [537, 258] on select "1 3 4 5 6 7 - NEW 100ml Tube 8 - NEW 100ml Tube 9 - NEW 100ml Tube 10 5.03 6.03…" at bounding box center [478, 257] width 279 height 38
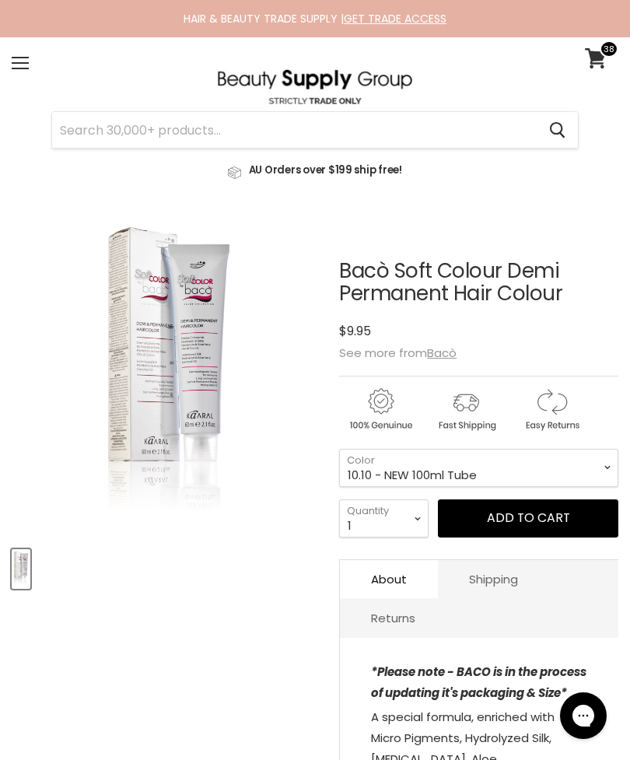
click at [423, 149] on link at bounding box center [315, 166] width 607 height 36
click at [458, 139] on input "Search" at bounding box center [294, 130] width 485 height 36
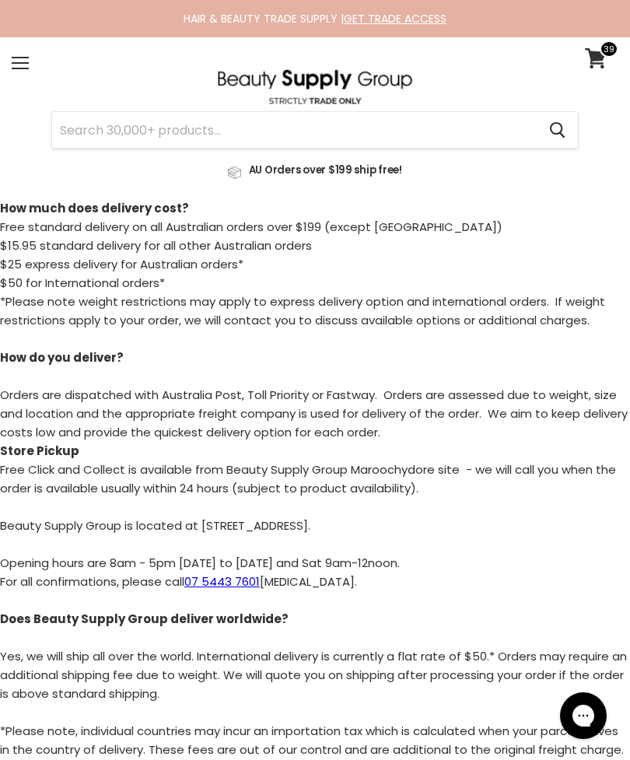
click at [416, 126] on input "Search" at bounding box center [294, 130] width 485 height 36
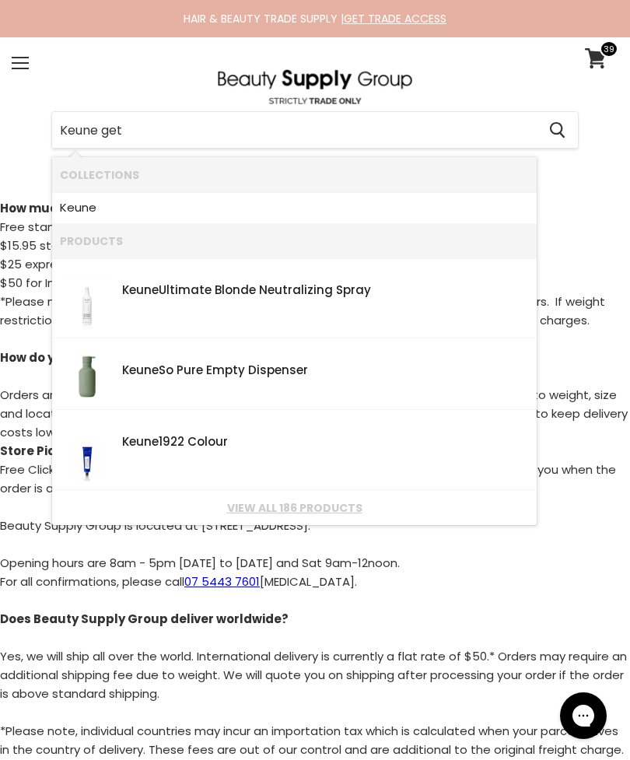
type input "Keune get"
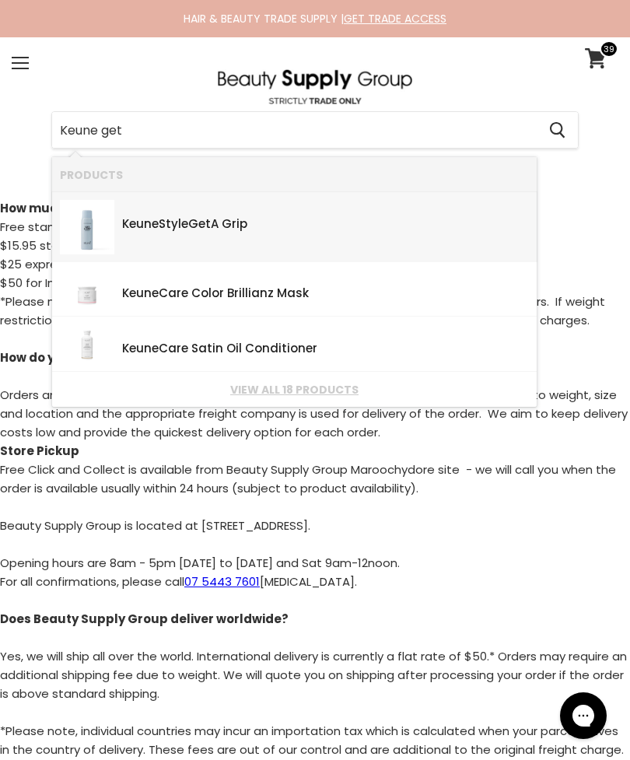
click at [386, 234] on link "Keune Style Get A Grip SKU: 8719281124696 Keune" at bounding box center [294, 227] width 469 height 54
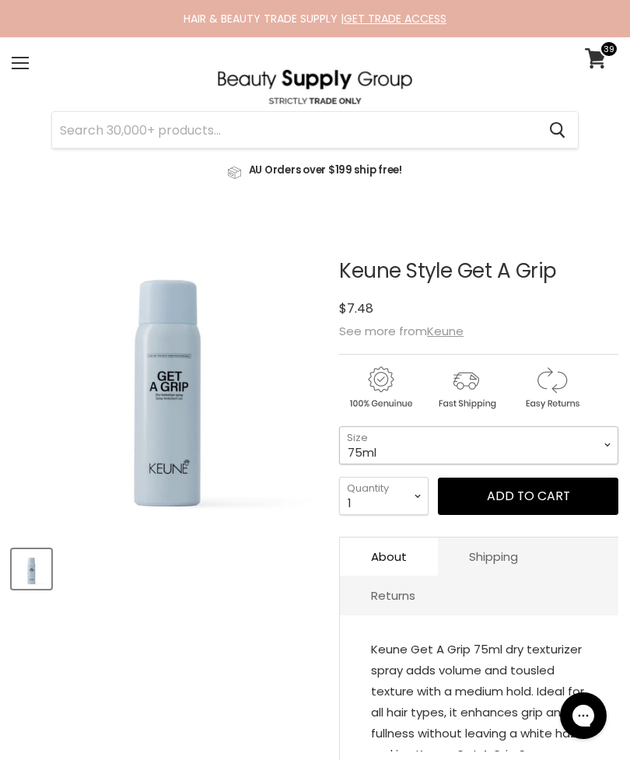
click at [430, 449] on select "75ml 200ml" at bounding box center [478, 445] width 279 height 38
select select "200ml"
click at [502, 494] on button "Add to cart" at bounding box center [528, 496] width 180 height 37
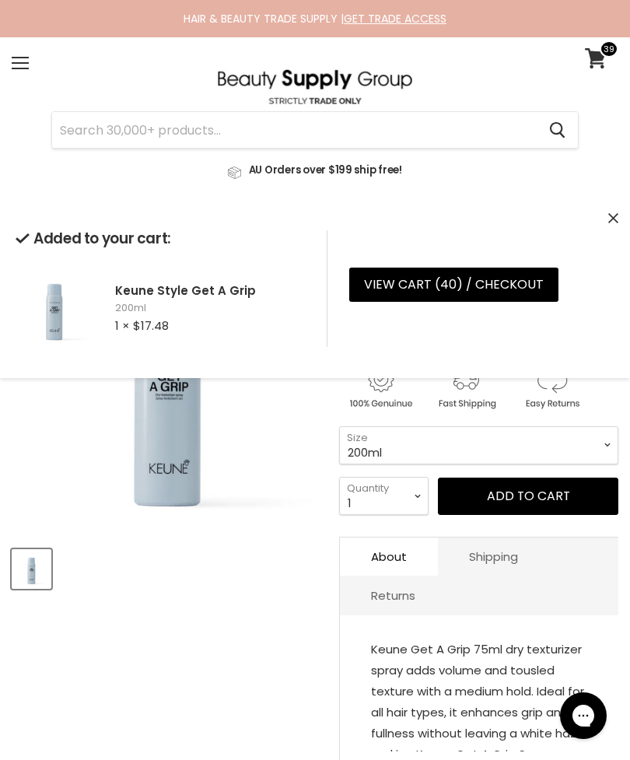
click at [414, 141] on input "Search" at bounding box center [294, 130] width 485 height 36
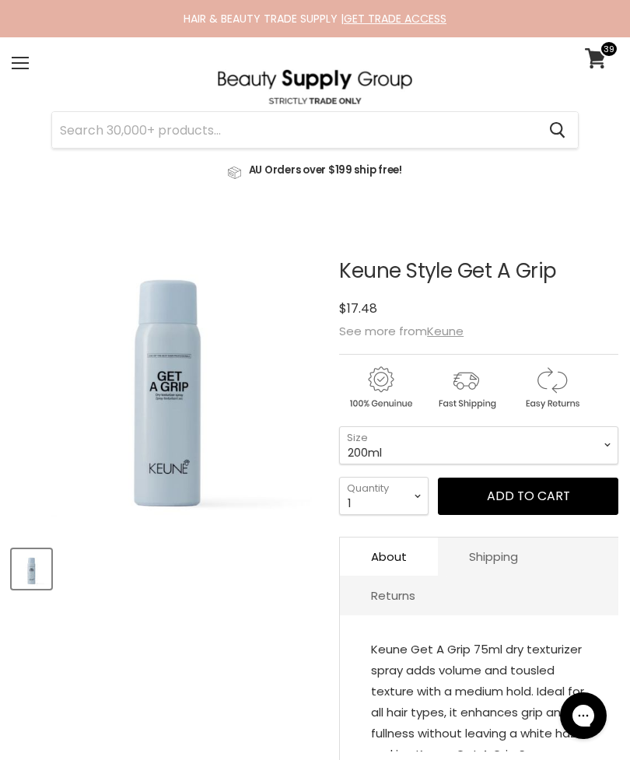
click at [146, 120] on input "Search" at bounding box center [294, 130] width 485 height 36
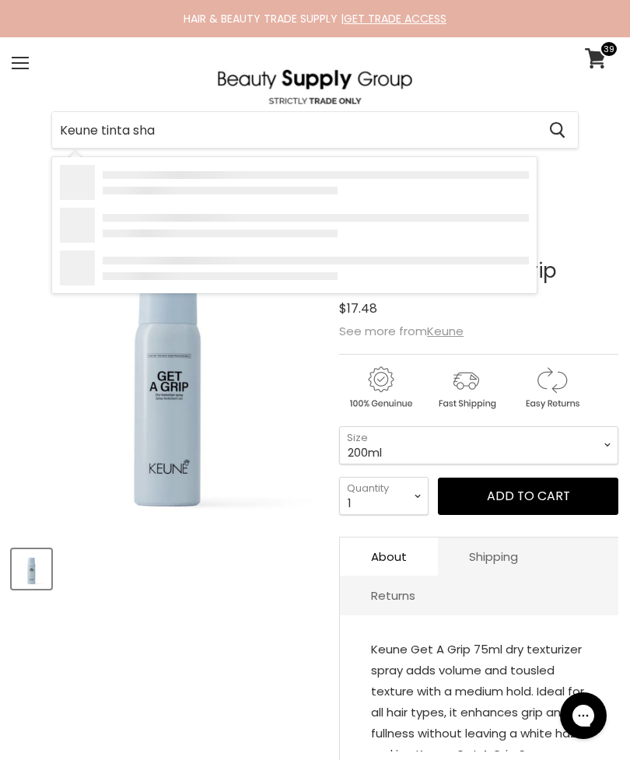
type input "Keune tinta sham"
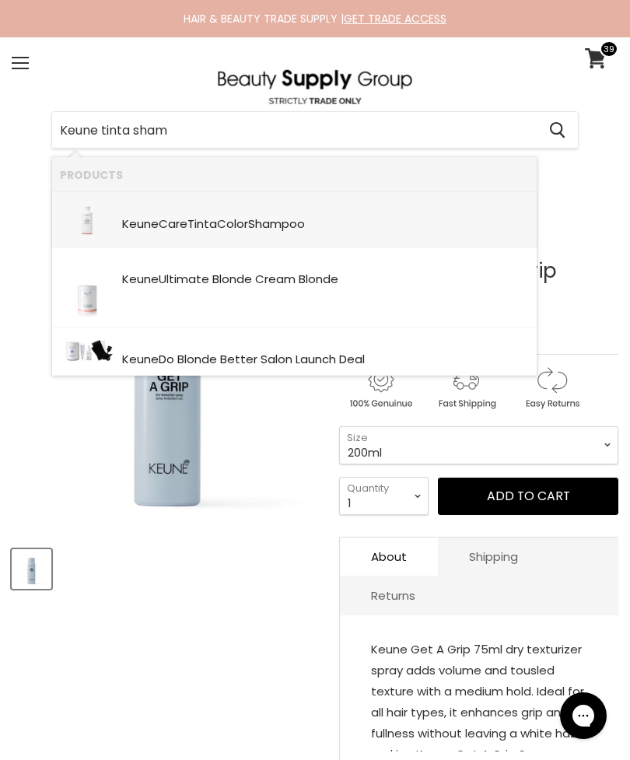
click at [187, 213] on div "Keune Care Tinta Color Sham poo SKU: 21384 Keune" at bounding box center [325, 216] width 407 height 33
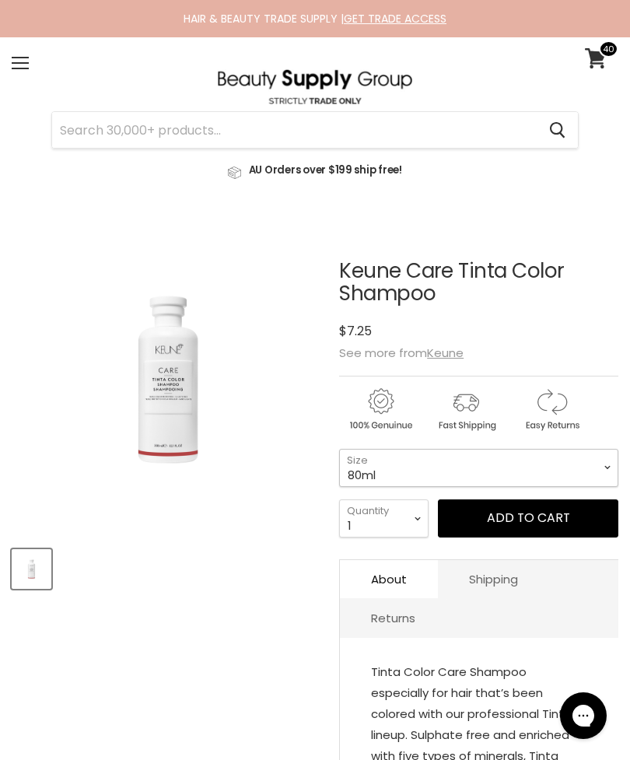
click at [497, 462] on select "80ml 300ml" at bounding box center [478, 468] width 279 height 38
select select "300ml"
click at [505, 521] on button "Add to cart" at bounding box center [528, 517] width 180 height 37
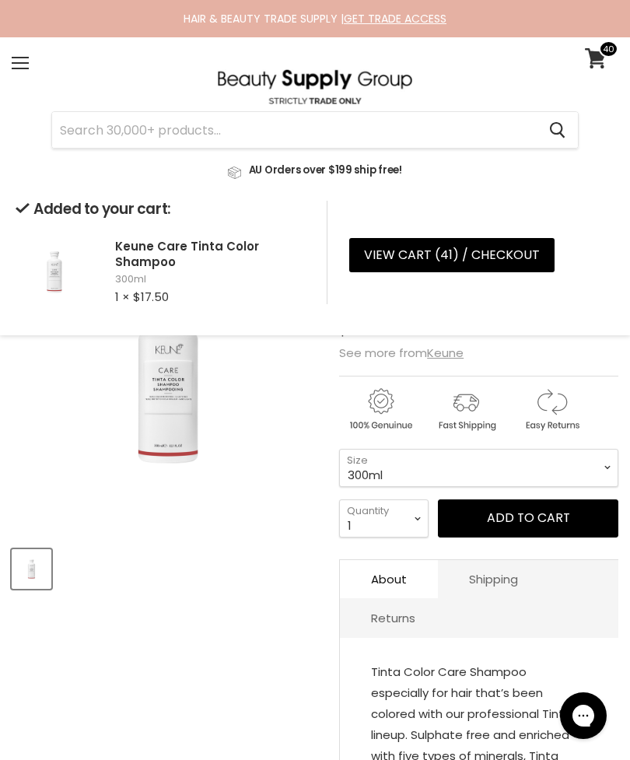
click at [516, 269] on link "View cart ( 41 ) / Checkout" at bounding box center [451, 255] width 205 height 34
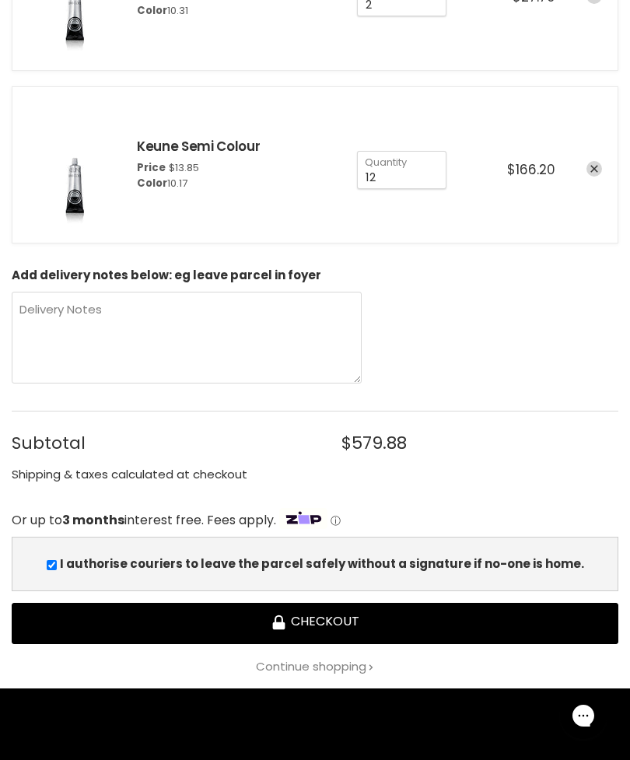
scroll to position [3632, 0]
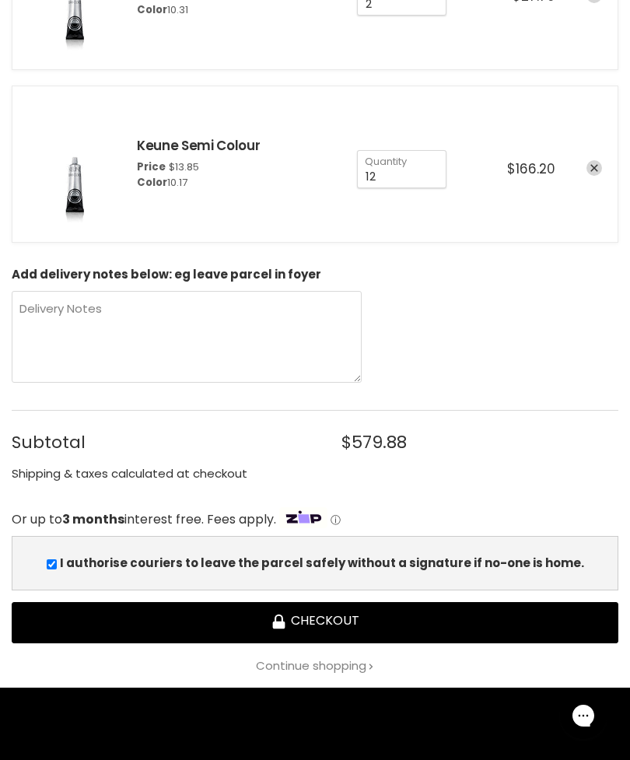
click at [461, 620] on button "Checkout" at bounding box center [315, 622] width 607 height 41
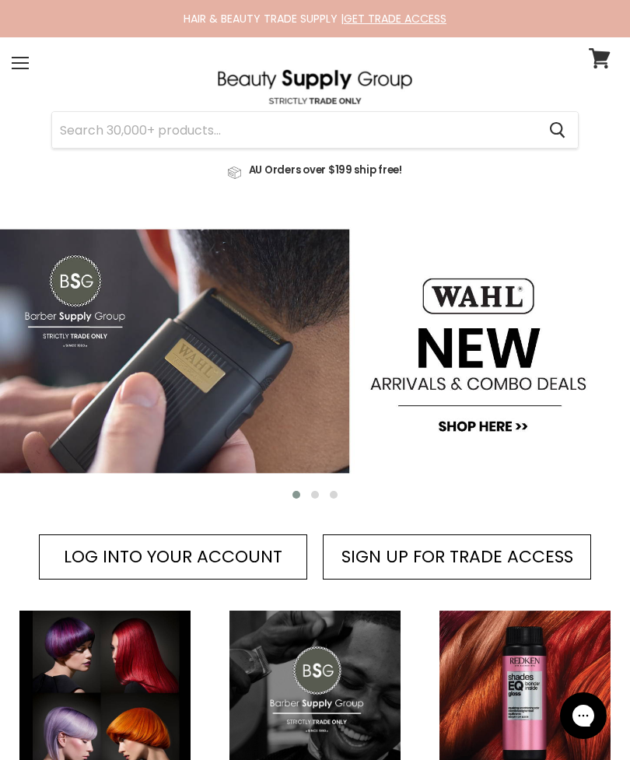
click at [12, 60] on div "Menu" at bounding box center [20, 63] width 33 height 36
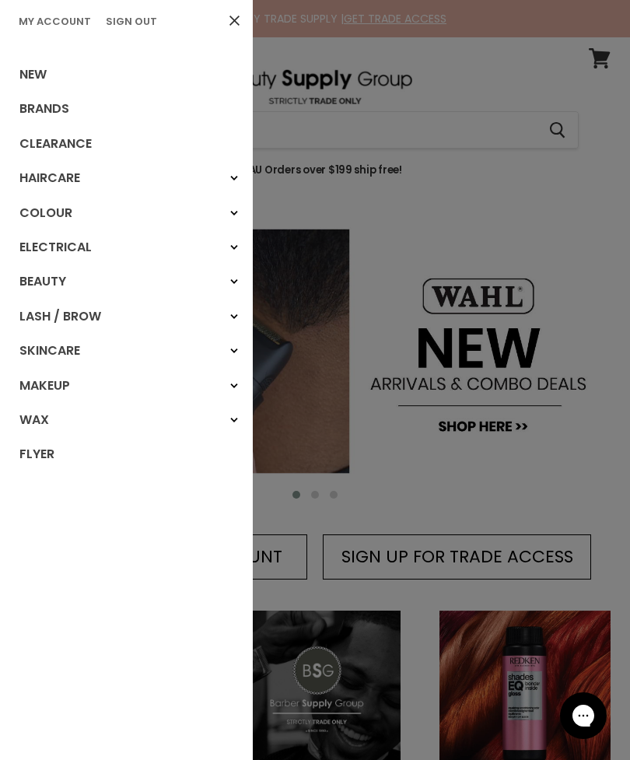
click at [360, 213] on div at bounding box center [315, 380] width 630 height 760
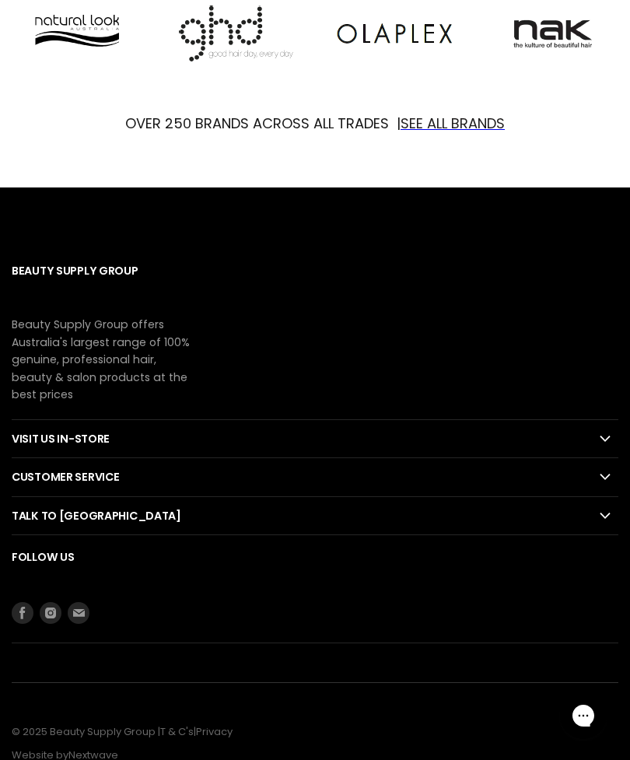
scroll to position [1289, 0]
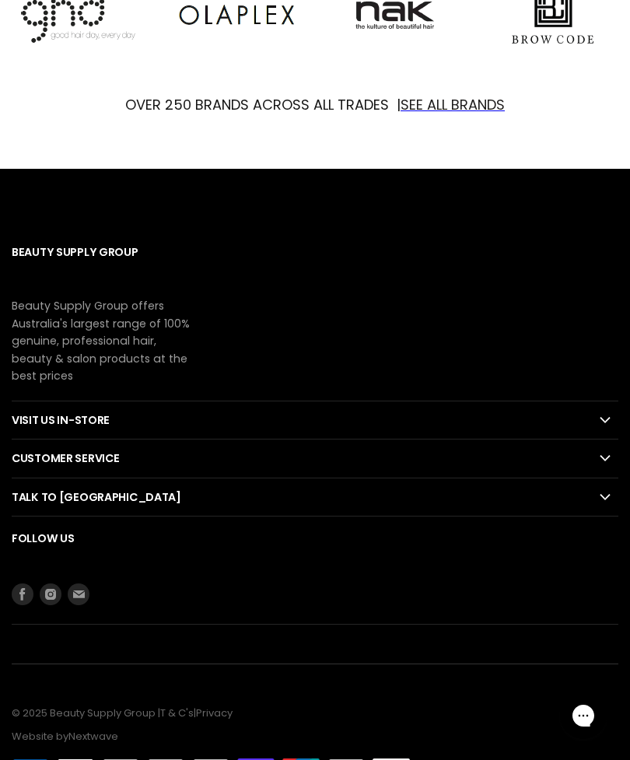
click at [591, 422] on h2 "Visit Us In-Store" at bounding box center [315, 419] width 607 height 37
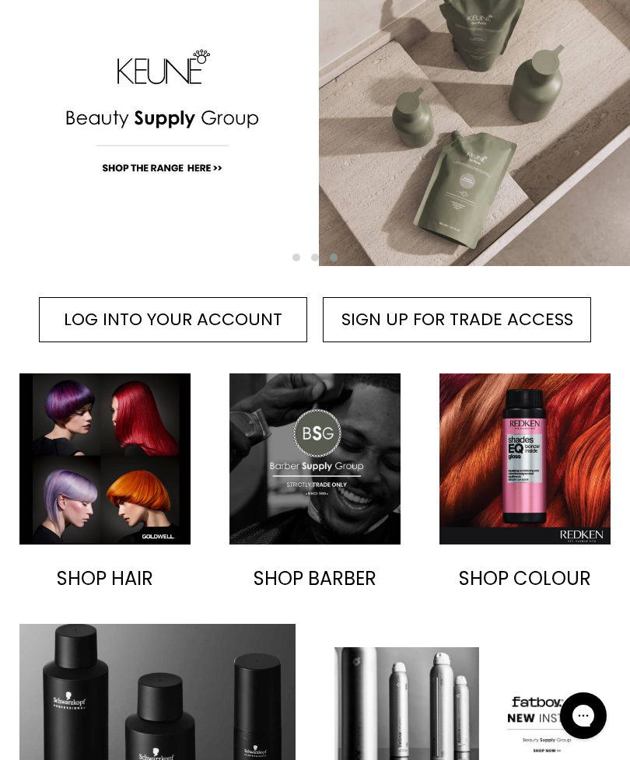
scroll to position [0, 0]
